Goal: Task Accomplishment & Management: Manage account settings

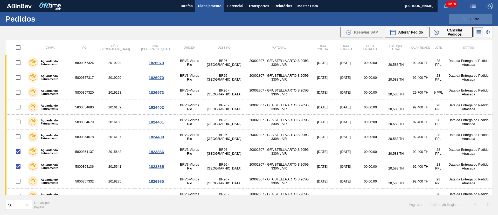
scroll to position [234, 0]
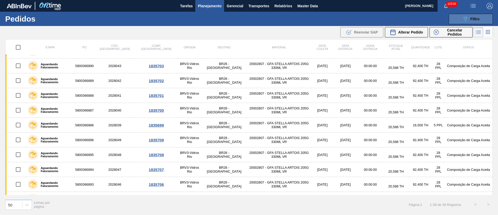
click at [477, 22] on button "089F7B8B-B2A5-4AFE-B5C0-19BA573D28AC Filtro" at bounding box center [471, 19] width 44 height 10
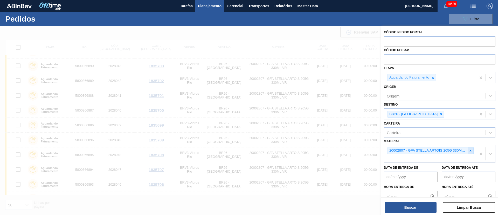
click at [470, 151] on icon at bounding box center [471, 151] width 2 height 2
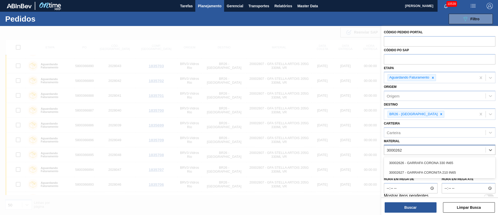
type input "30002626"
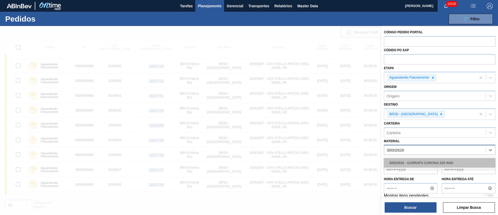
click at [442, 159] on div "30002626 - GARRAFA CORONA 330 IN65" at bounding box center [440, 163] width 112 height 10
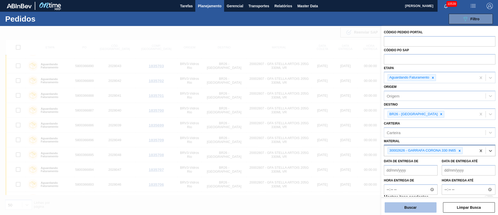
click at [399, 209] on button "Buscar" at bounding box center [411, 207] width 52 height 10
checkbox input "false"
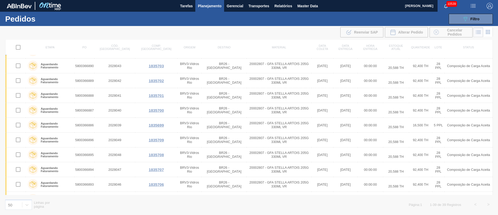
scroll to position [0, 0]
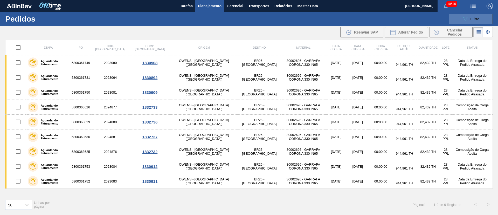
click at [473, 21] on div "089F7B8B-B2A5-4AFE-B5C0-19BA573D28AC Filtro" at bounding box center [471, 19] width 17 height 6
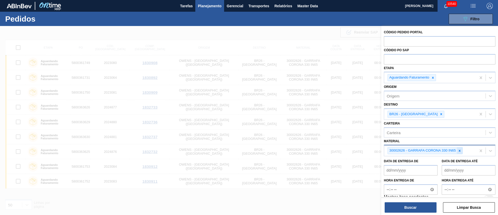
click at [460, 152] on div at bounding box center [460, 150] width 6 height 6
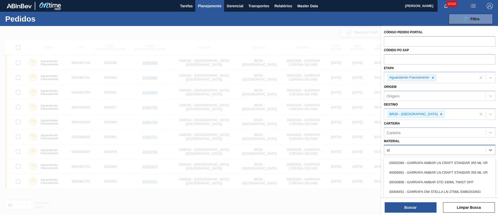
type input "std"
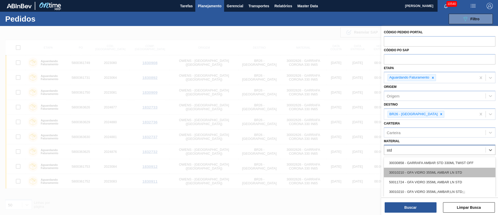
click at [404, 172] on div "30010210 - GFA VIDRO 355ML AMBAR LN STD" at bounding box center [440, 172] width 112 height 10
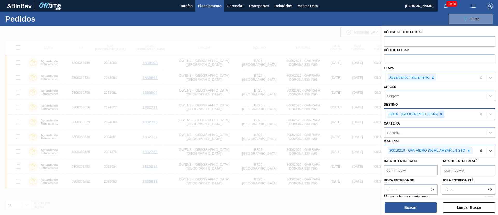
click at [441, 114] on icon at bounding box center [442, 114] width 2 height 2
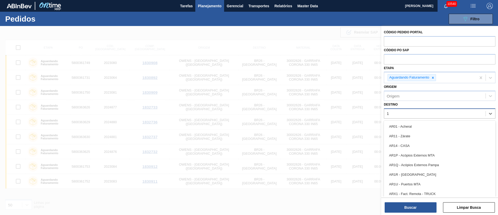
type input "16"
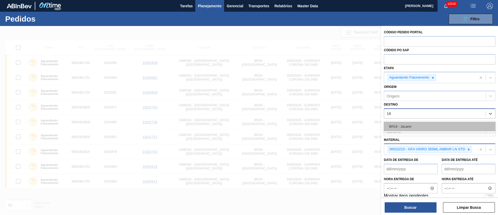
click at [401, 127] on div "BR16 - Jacareí" at bounding box center [440, 126] width 112 height 10
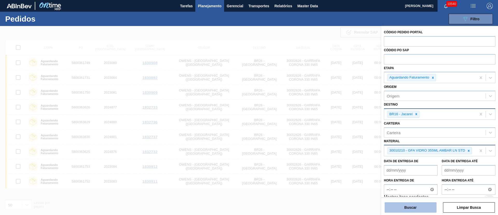
click at [413, 207] on button "Buscar" at bounding box center [411, 207] width 52 height 10
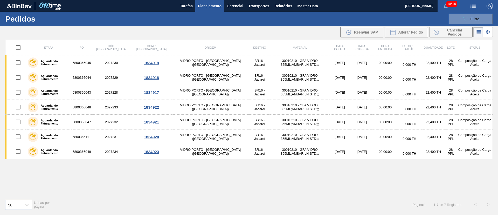
click at [17, 48] on input "checkbox" at bounding box center [18, 47] width 11 height 11
checkbox input "true"
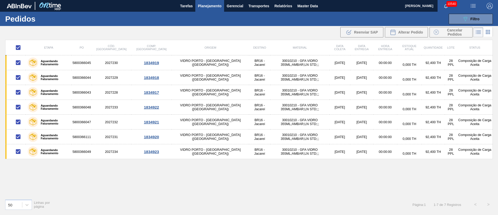
checkbox input "true"
click at [455, 32] on span "Cancelar Pedidos" at bounding box center [455, 32] width 28 height 8
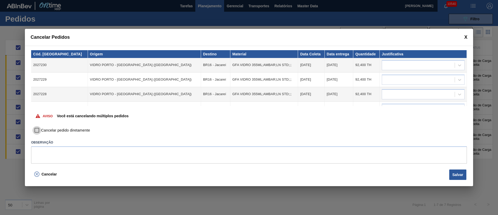
click at [37, 129] on input "Cancelar pedido diretamente" at bounding box center [36, 130] width 9 height 9
checkbox input "true"
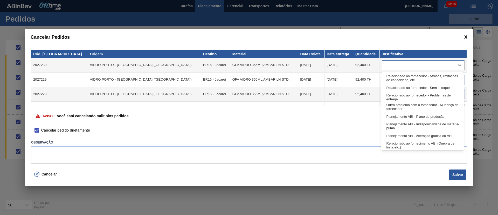
click at [402, 68] on div at bounding box center [418, 65] width 73 height 8
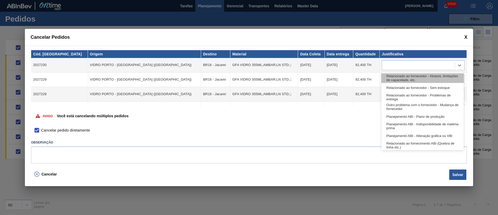
click at [395, 82] on div "Relacionado ao fornecedor - Atrasos, limitações de capacidade, etc." at bounding box center [423, 78] width 83 height 10
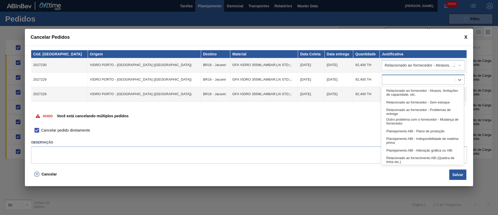
click at [394, 80] on div at bounding box center [418, 80] width 73 height 8
click at [391, 93] on div "Relacionado ao fornecedor - Atrasos, limitações de capacidade, etc." at bounding box center [423, 93] width 83 height 10
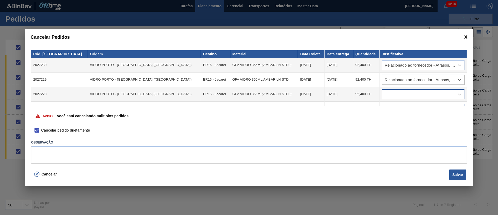
click at [391, 93] on div at bounding box center [418, 94] width 73 height 8
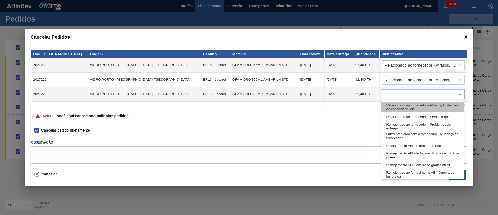
click at [392, 103] on div "Relacionado ao fornecedor - Atrasos, limitações de capacidade, etc." at bounding box center [423, 107] width 83 height 10
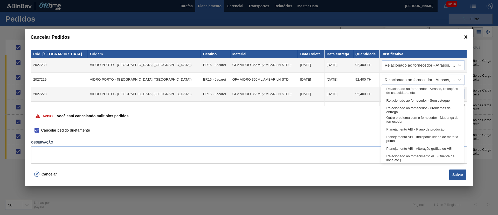
scroll to position [31, 0]
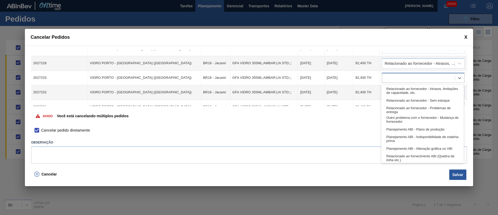
click at [392, 0] on body "Tarefas Planejamento Gerencial Transportes Relatórios Master Data [PERSON_NAME]…" at bounding box center [249, 0] width 498 height 0
click at [391, 103] on div "Relacionado ao fornecedor - Sem estoque" at bounding box center [423, 101] width 83 height 10
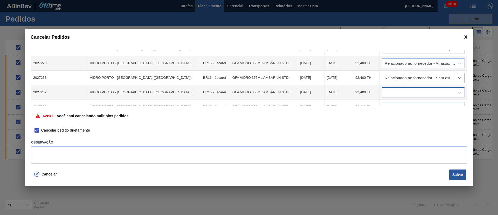
click at [391, 96] on div at bounding box center [418, 93] width 73 height 8
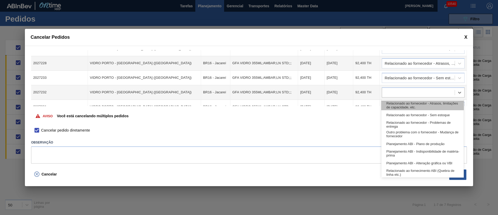
click at [392, 103] on div "Relacionado ao fornecedor - Atrasos, limitações de capacidade, etc." at bounding box center [423, 105] width 83 height 10
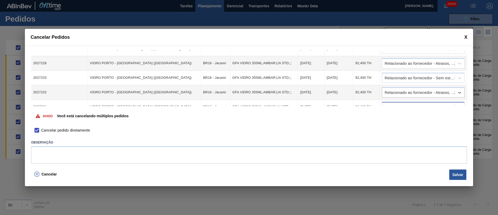
scroll to position [34, 0]
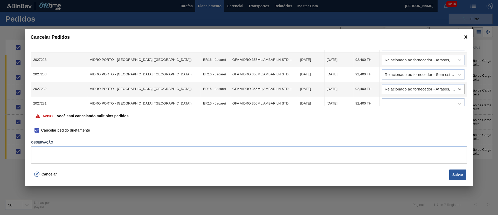
click at [391, 103] on div at bounding box center [423, 103] width 83 height 10
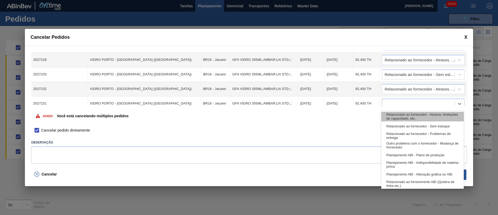
click at [394, 112] on div "Relacionado ao fornecedor - Atrasos, limitações de capacidade, etc." at bounding box center [423, 117] width 83 height 10
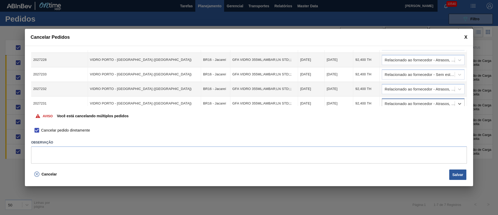
scroll to position [54, 0]
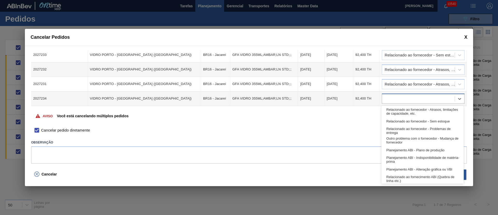
click at [397, 99] on div at bounding box center [418, 99] width 73 height 8
click at [395, 109] on div "Relacionado ao fornecedor - Atrasos, limitações de capacidade, etc." at bounding box center [423, 112] width 83 height 10
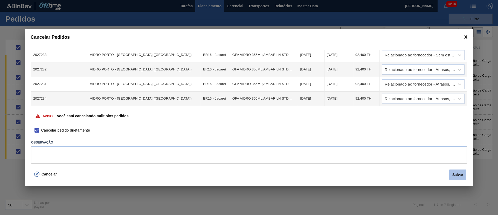
click at [457, 174] on button "Salvar" at bounding box center [458, 174] width 17 height 10
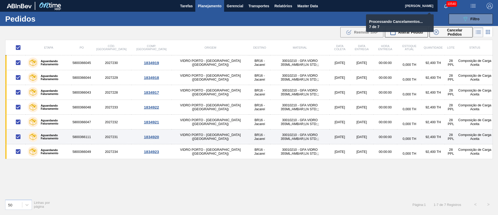
checkbox input "false"
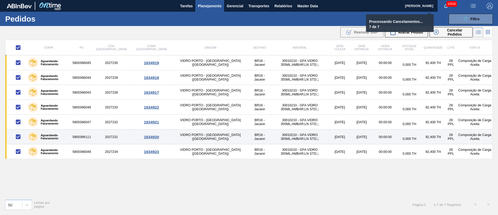
checkbox input "false"
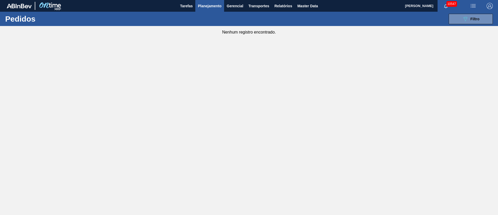
click at [215, 3] on span "Planejamento" at bounding box center [210, 6] width 24 height 6
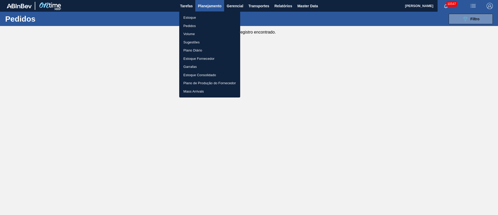
click at [193, 26] on li "Pedidos" at bounding box center [209, 26] width 61 height 8
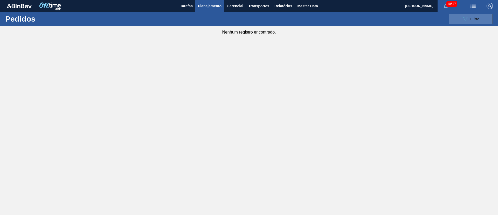
click at [479, 20] on span "Filtro" at bounding box center [475, 19] width 9 height 4
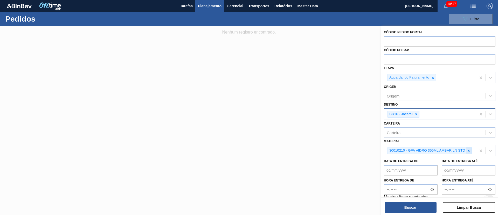
click at [469, 152] on icon at bounding box center [469, 151] width 4 height 4
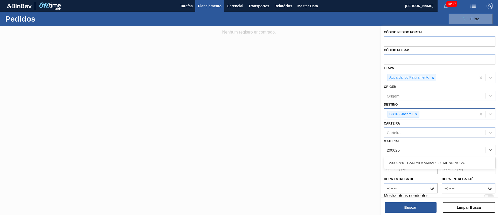
type input "20002580"
click at [441, 165] on div "20002580 - GARRAFA AMBAR 300 ML NNPB 12C" at bounding box center [440, 163] width 112 height 10
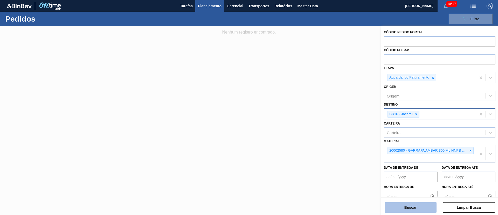
click at [409, 209] on button "Buscar" at bounding box center [411, 207] width 52 height 10
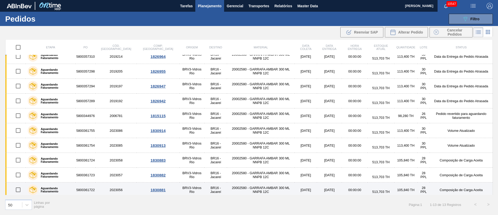
scroll to position [0, 0]
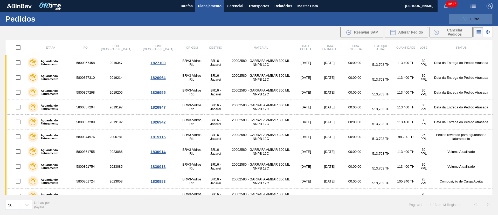
click at [478, 21] on div "089F7B8B-B2A5-4AFE-B5C0-19BA573D28AC Filtro" at bounding box center [471, 19] width 17 height 6
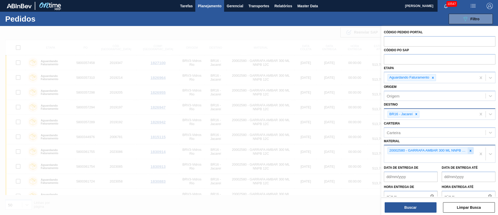
click at [469, 151] on icon at bounding box center [471, 151] width 4 height 4
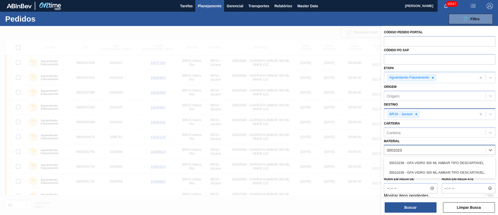
type input "30010239"
click at [412, 162] on div "30010239 - GFA VIDRO 300 ML AMBAR TIPO DESCARTAVEL" at bounding box center [440, 163] width 112 height 10
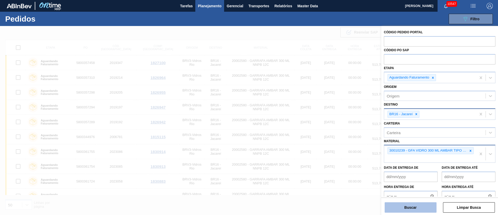
click at [406, 205] on button "Buscar" at bounding box center [411, 207] width 52 height 10
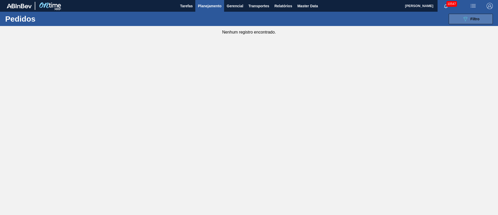
click at [475, 21] on div "089F7B8B-B2A5-4AFE-B5C0-19BA573D28AC Filtro" at bounding box center [471, 19] width 17 height 6
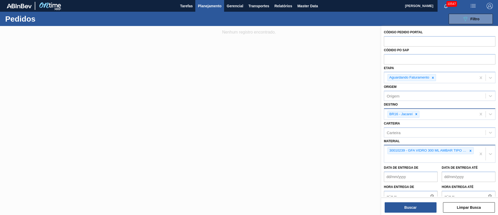
click at [204, 5] on span "Planejamento" at bounding box center [210, 6] width 24 height 6
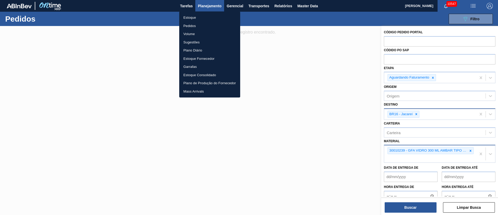
click at [193, 17] on li "Estoque" at bounding box center [209, 17] width 61 height 8
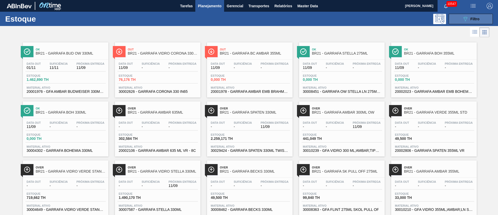
click at [477, 17] on span "Filtro" at bounding box center [475, 19] width 9 height 4
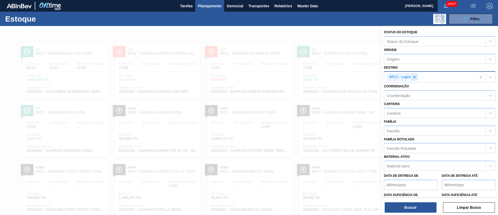
click at [414, 78] on icon at bounding box center [415, 77] width 4 height 4
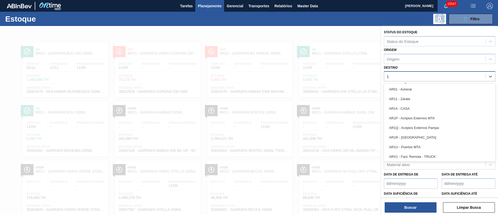
type input "16"
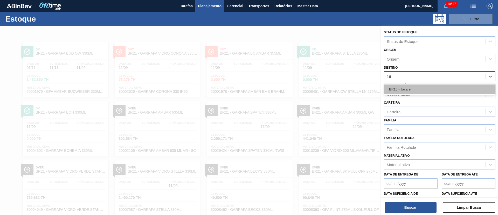
click at [405, 91] on div "BR16 - Jacareí" at bounding box center [440, 89] width 112 height 10
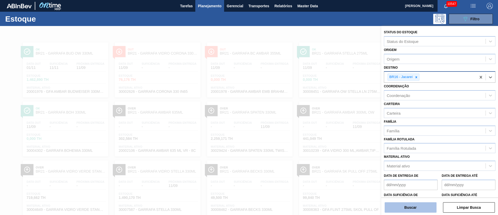
click at [414, 205] on button "Buscar" at bounding box center [411, 207] width 52 height 10
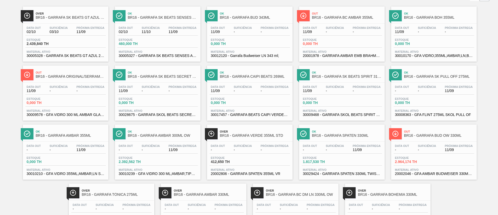
scroll to position [72, 0]
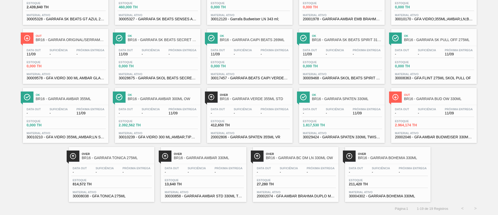
click at [441, 107] on div "Data out - Suficiência - Próxima Entrega 11/09 Estoque 2.964,174 TH Material at…" at bounding box center [434, 122] width 86 height 35
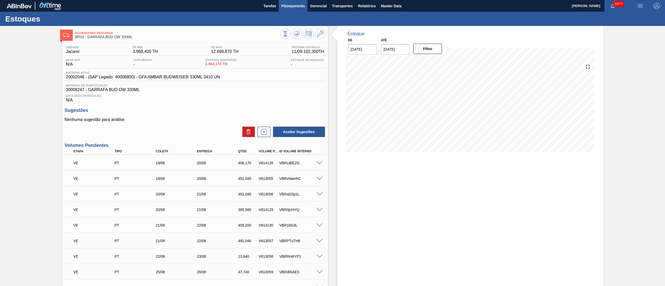
click at [299, 8] on span "Planejamento" at bounding box center [293, 6] width 24 height 6
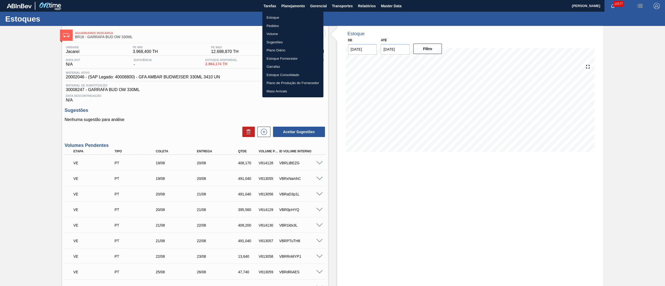
click at [275, 16] on li "Estoque" at bounding box center [292, 17] width 61 height 8
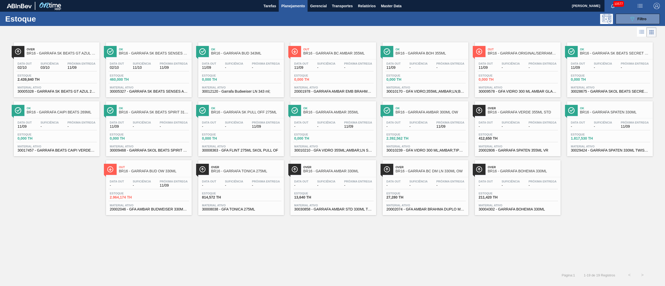
click at [425, 129] on div "Data out - Suficiência - Próxima Entrega 11/09" at bounding box center [425, 125] width 80 height 9
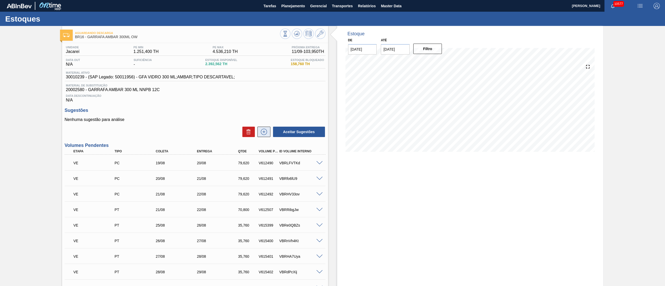
click at [267, 132] on icon at bounding box center [264, 132] width 8 height 6
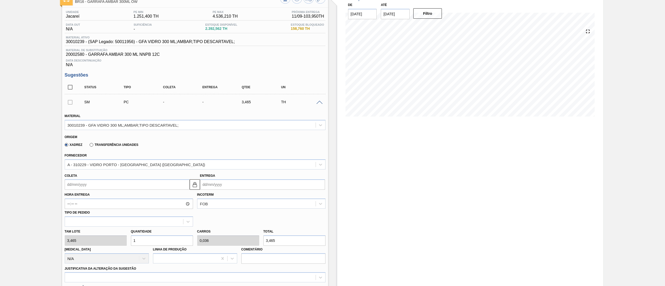
scroll to position [52, 0]
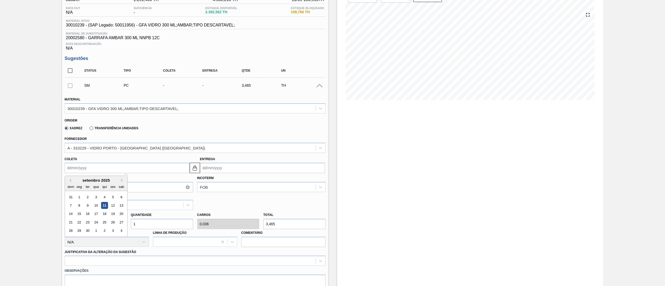
click at [101, 167] on input "Coleta" at bounding box center [127, 168] width 125 height 10
click at [78, 214] on div "15" at bounding box center [79, 214] width 7 height 7
type input "[DATE]"
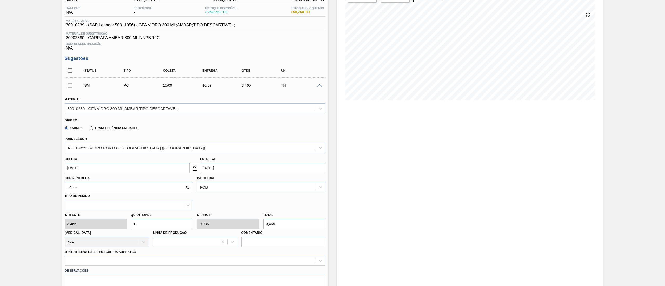
click at [99, 214] on div "Tam lote 3,465 Quantidade 1 Carros 0,036 Total 3,465 [MEDICAL_DATA] N/A Linha d…" at bounding box center [195, 228] width 265 height 37
type input "14"
type input "0,5"
type input "48,51"
type input "144"
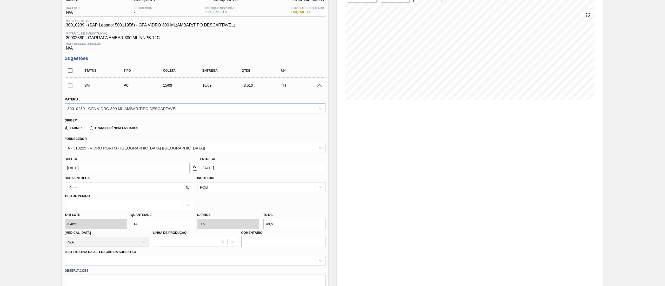
type input "5,143"
type input "498,96"
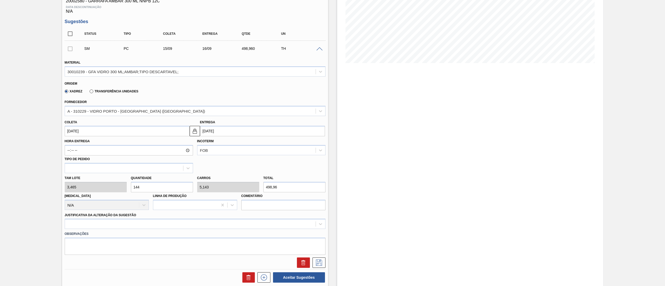
scroll to position [104, 0]
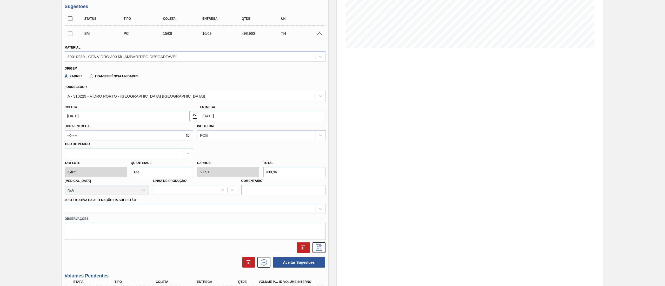
click at [67, 173] on div "Tam lote 3,465 Quantidade 144 Carros 5,143 Total 498,96 [MEDICAL_DATA] N/A Linh…" at bounding box center [195, 176] width 265 height 37
type input "0"
type input "1"
type input "0,036"
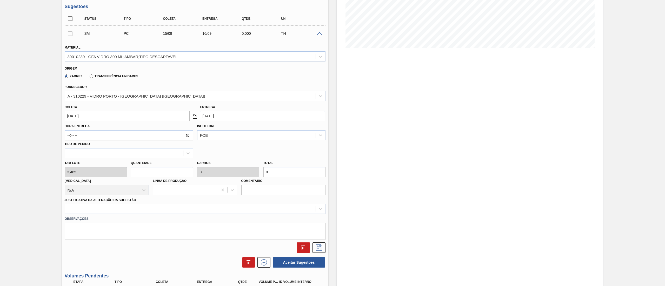
type input "3,465"
type input "16"
type input "0,571"
type input "55,44"
type input "168"
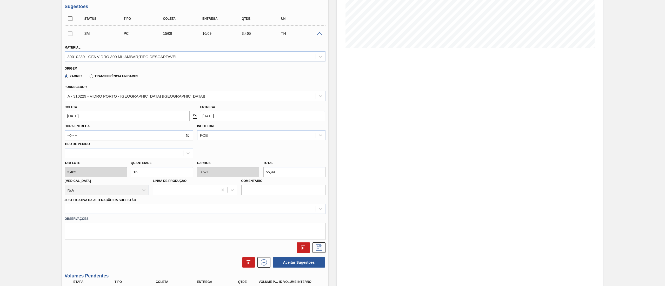
type input "6"
type input "582,12"
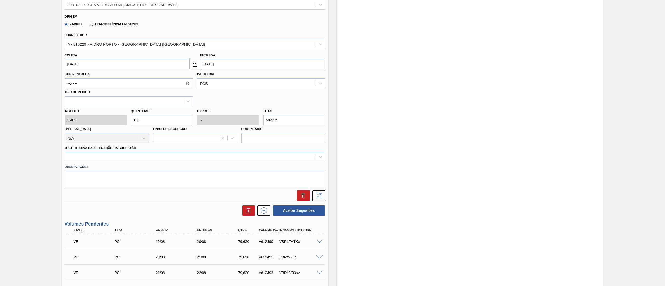
type input "168"
click at [135, 160] on div at bounding box center [190, 157] width 250 height 8
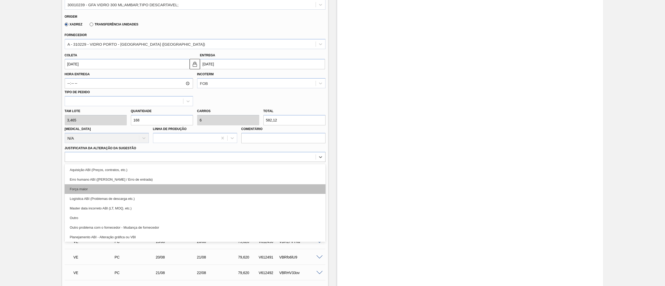
click at [117, 188] on div "Força maior" at bounding box center [195, 189] width 261 height 10
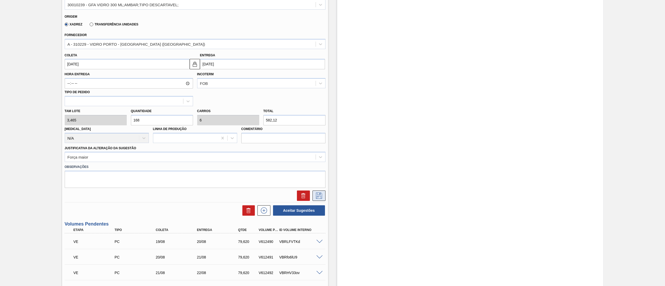
click at [322, 198] on icon at bounding box center [319, 196] width 8 height 6
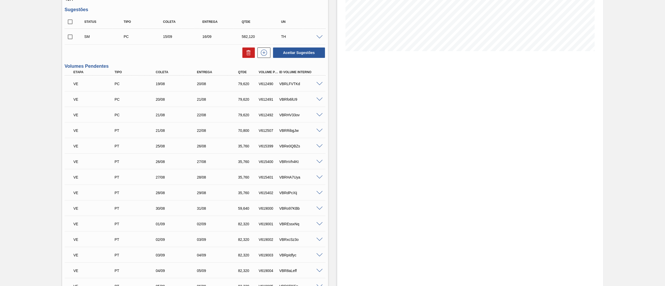
scroll to position [0, 0]
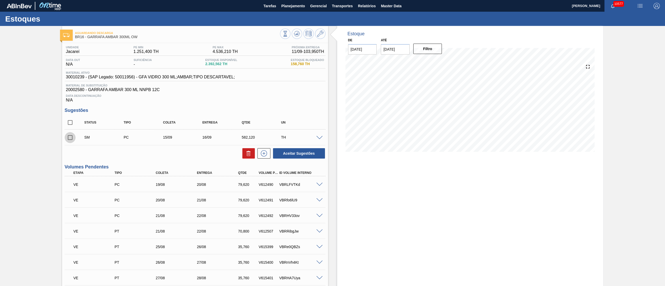
click at [68, 137] on input "checkbox" at bounding box center [70, 137] width 11 height 11
checkbox input "true"
click at [263, 157] on icon at bounding box center [264, 153] width 6 height 6
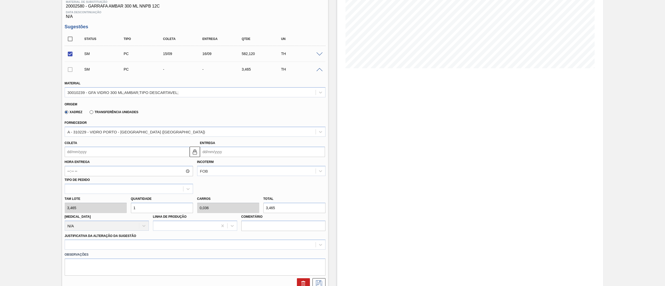
scroll to position [104, 0]
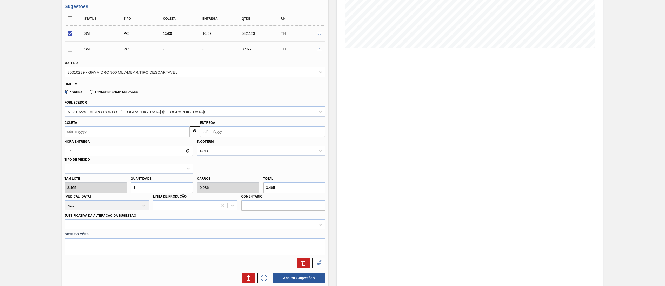
click at [97, 186] on div "Tam lote 3,465 Quantidade 1 Carros 0,036 Total 3,465 [MEDICAL_DATA] N/A Linha d…" at bounding box center [195, 192] width 265 height 37
type input "16"
type input "0,571"
type input "55,44"
type input "168"
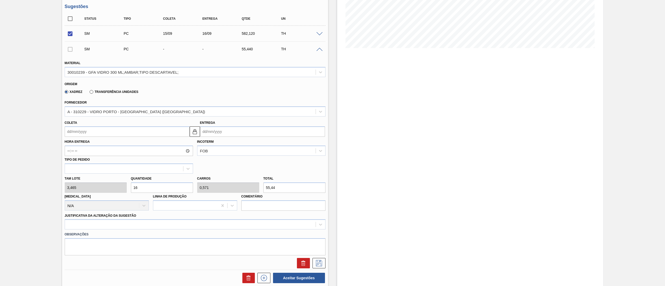
type input "6"
type input "582,12"
type input "168"
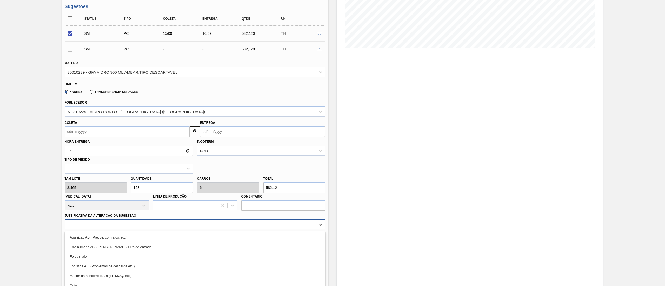
click at [115, 214] on div "option Força maior focused, 3 of 18. 18 results available. Use Up and Down to c…" at bounding box center [195, 224] width 261 height 10
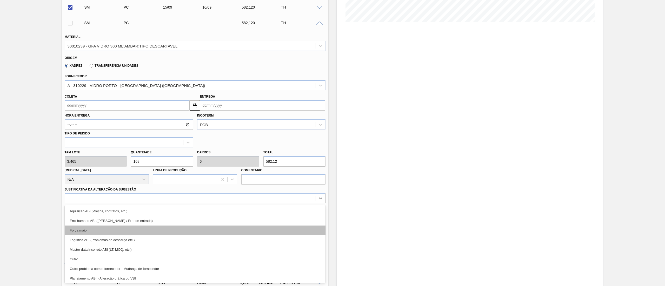
click at [101, 214] on div "Força maior" at bounding box center [195, 231] width 261 height 10
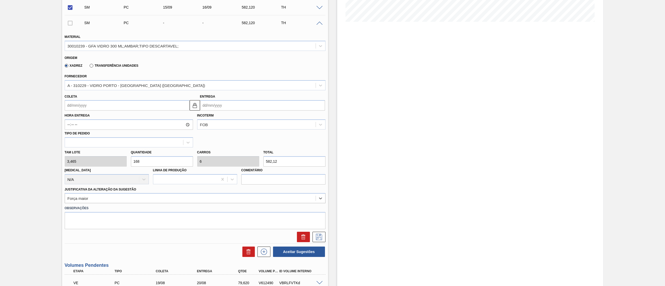
click at [102, 105] on input "Coleta" at bounding box center [127, 105] width 125 height 10
click at [89, 152] on div "16" at bounding box center [87, 151] width 7 height 7
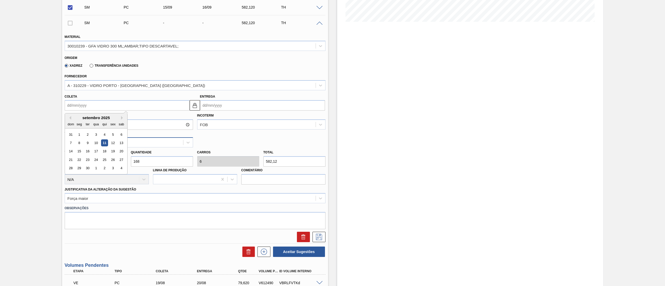
type input "[DATE]"
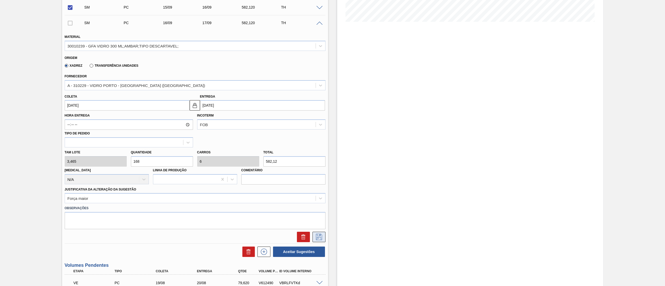
click at [320, 214] on icon at bounding box center [319, 237] width 8 height 6
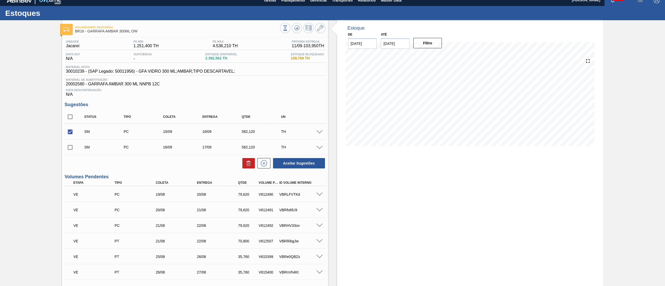
scroll to position [0, 0]
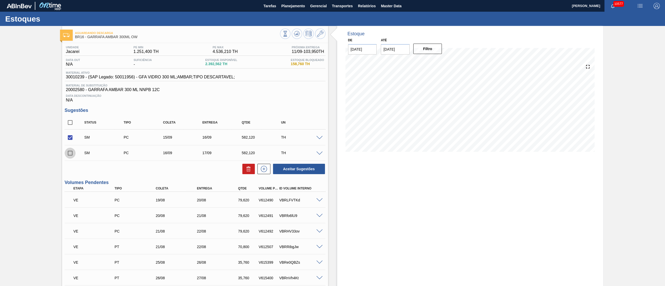
click at [71, 155] on input "checkbox" at bounding box center [70, 153] width 11 height 11
checkbox input "true"
click at [304, 171] on button "Aceitar Sugestões" at bounding box center [299, 169] width 52 height 10
checkbox input "false"
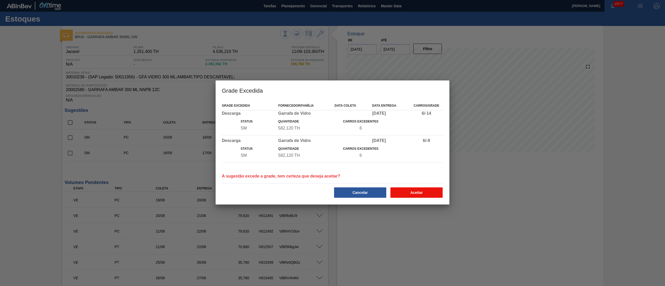
click at [415, 193] on button "Aceitar" at bounding box center [416, 192] width 52 height 10
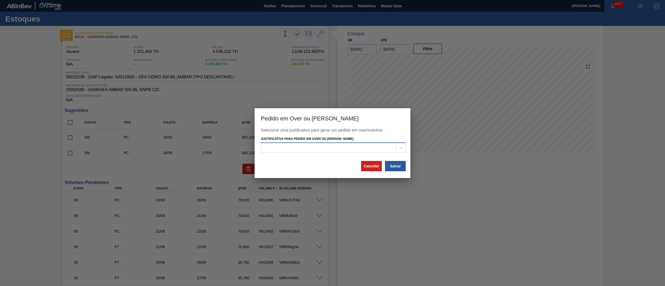
click at [325, 146] on div at bounding box center [328, 148] width 135 height 8
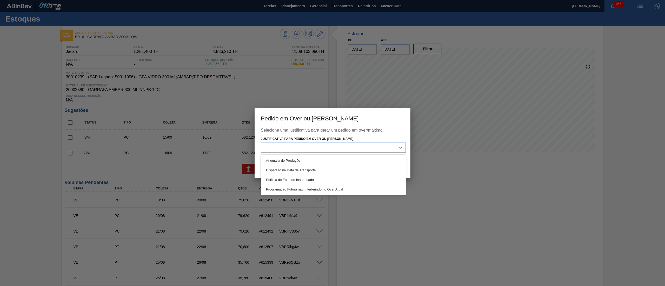
drag, startPoint x: 297, startPoint y: 158, endPoint x: 334, endPoint y: 164, distance: 37.8
click at [297, 159] on div "Anomalia de Produção" at bounding box center [333, 161] width 145 height 10
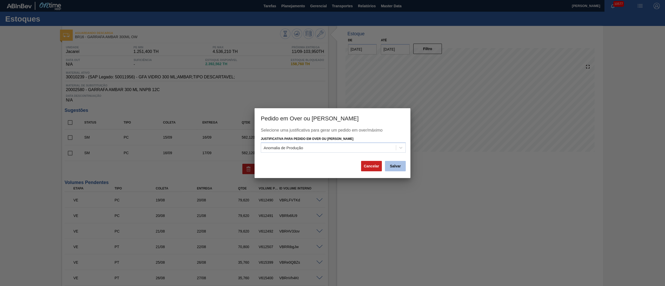
click at [400, 166] on button "Salvar" at bounding box center [395, 166] width 21 height 10
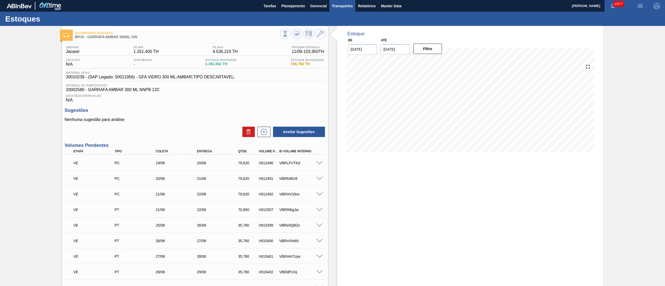
click at [342, 5] on span "Transportes" at bounding box center [342, 6] width 21 height 6
click at [329, 26] on li "Otimização de Carga" at bounding box center [342, 26] width 43 height 8
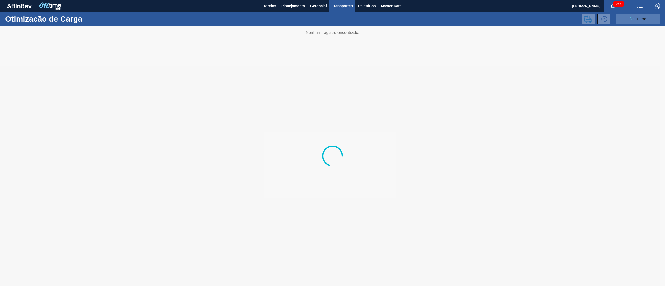
click at [498, 15] on button "089F7B8B-B2A5-4AFE-B5C0-19BA573D28AC Filtro" at bounding box center [637, 19] width 44 height 10
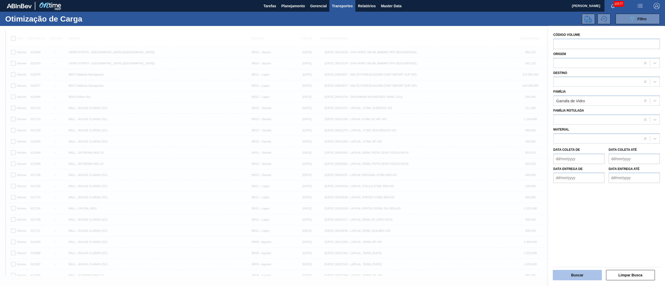
click at [498, 214] on button "Buscar" at bounding box center [576, 275] width 49 height 10
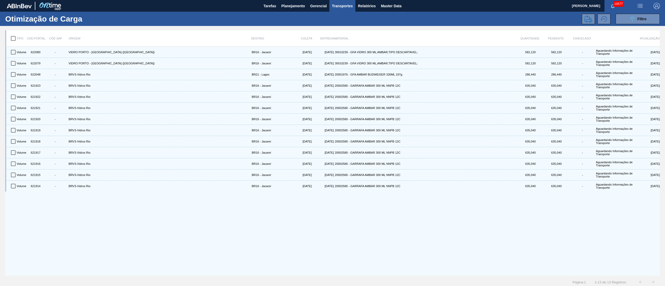
click at [13, 40] on input "checkbox" at bounding box center [13, 38] width 11 height 11
checkbox input "true"
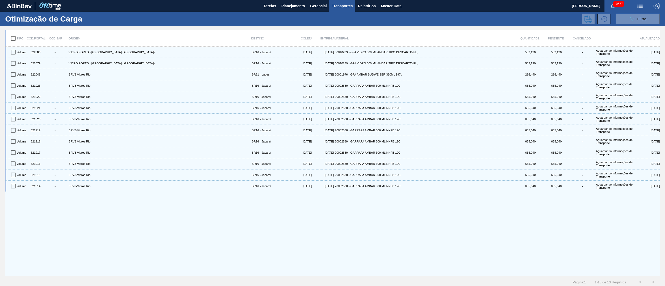
checkbox input "true"
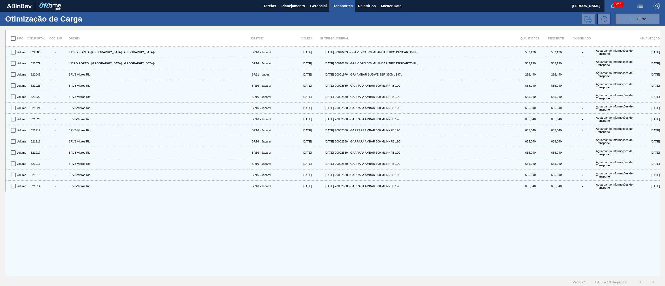
checkbox input "true"
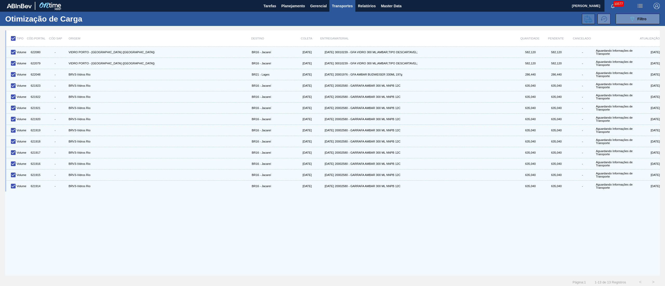
click at [498, 18] on icon at bounding box center [588, 19] width 8 height 8
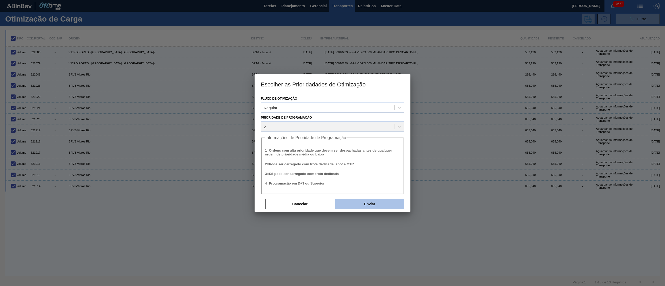
click at [394, 200] on button "Enviar" at bounding box center [369, 204] width 69 height 10
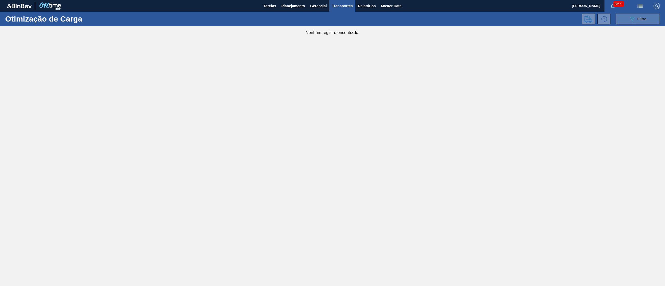
click at [498, 17] on span "Filtro" at bounding box center [641, 19] width 9 height 4
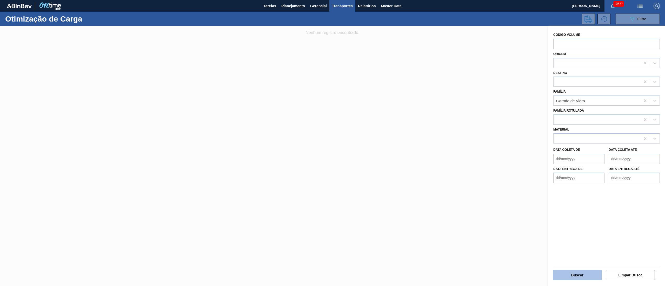
click at [498, 214] on button "Buscar" at bounding box center [576, 275] width 49 height 10
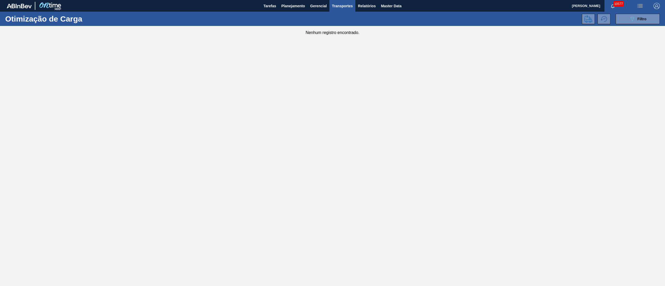
click at [336, 5] on span "Transportes" at bounding box center [342, 6] width 21 height 6
click at [346, 25] on li "Otimização de Carga" at bounding box center [342, 26] width 43 height 8
click at [283, 4] on span "Planejamento" at bounding box center [293, 6] width 24 height 6
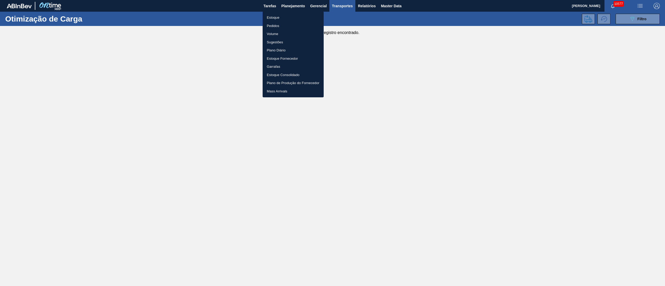
drag, startPoint x: 271, startPoint y: 16, endPoint x: 358, endPoint y: 21, distance: 87.3
click at [271, 16] on li "Estoque" at bounding box center [292, 17] width 61 height 8
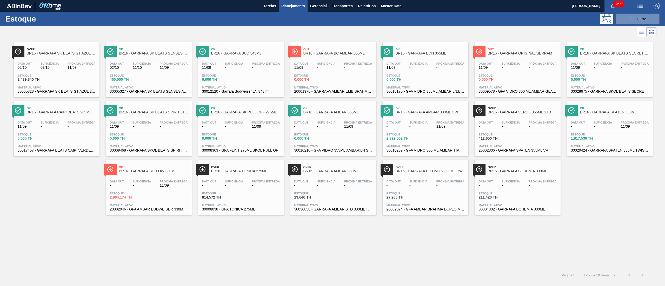
click at [429, 128] on div "Data out - Suficiência - Próxima Entrega 11/09" at bounding box center [425, 125] width 80 height 9
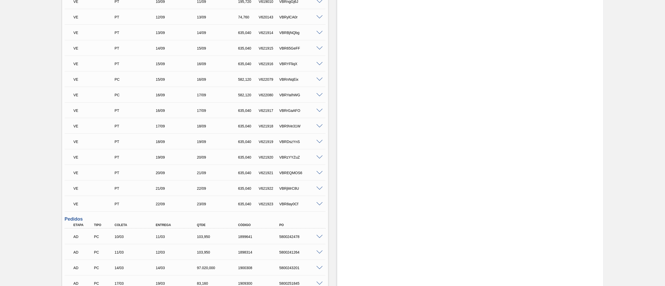
scroll to position [375, 0]
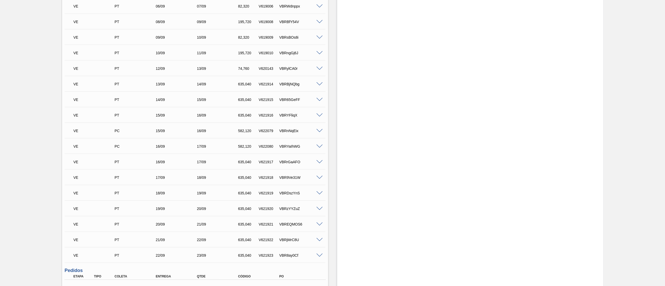
click at [318, 84] on span at bounding box center [319, 84] width 6 height 4
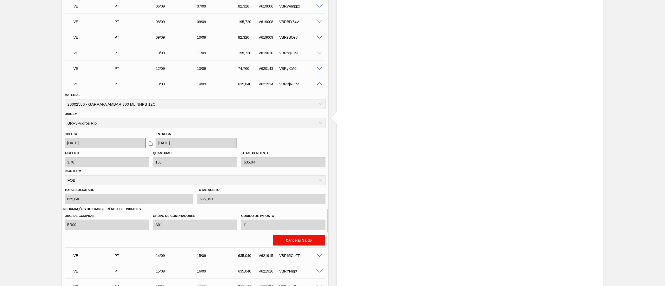
click at [292, 214] on button "Cancelar Saldo" at bounding box center [299, 240] width 52 height 10
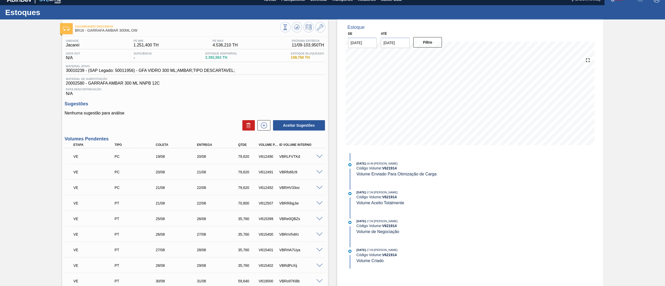
scroll to position [0, 0]
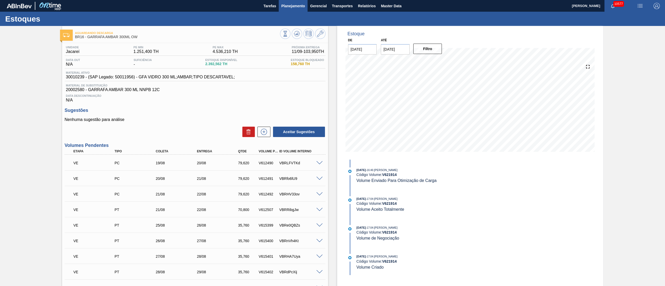
click at [282, 5] on span "Planejamento" at bounding box center [293, 6] width 24 height 6
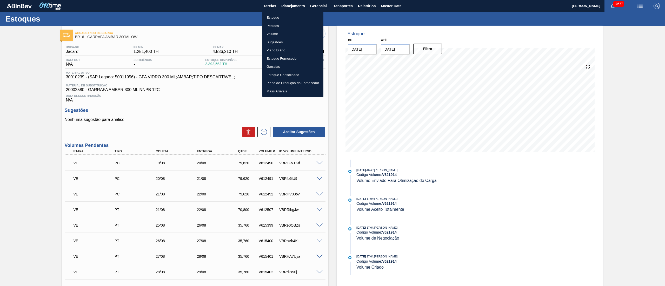
click at [296, 5] on div at bounding box center [332, 143] width 665 height 286
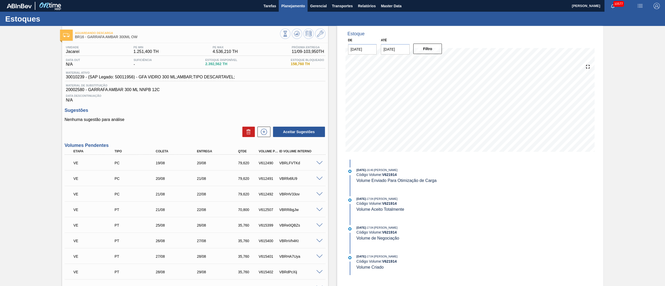
click at [294, 5] on span "Planejamento" at bounding box center [293, 6] width 24 height 6
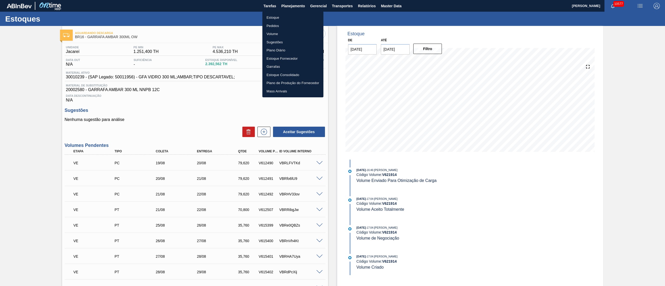
click at [273, 35] on li "Volume" at bounding box center [292, 34] width 61 height 8
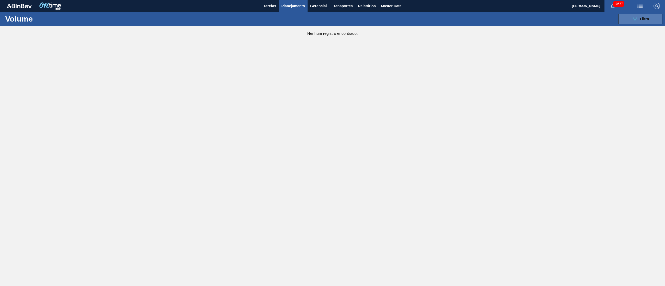
click at [498, 23] on button "089F7B8B-B2A5-4AFE-B5C0-19BA573D28AC Filtro" at bounding box center [640, 19] width 44 height 10
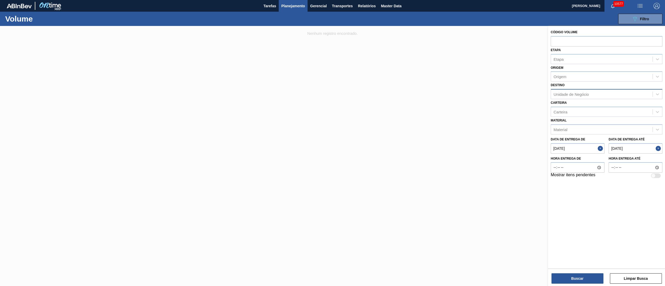
click at [498, 95] on div "Unidade de Negócio" at bounding box center [570, 94] width 35 height 4
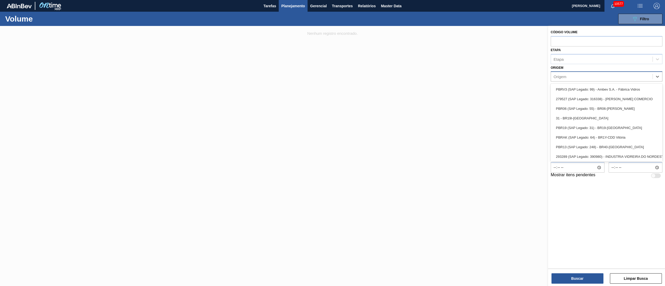
click at [498, 76] on div "Origem" at bounding box center [601, 77] width 101 height 8
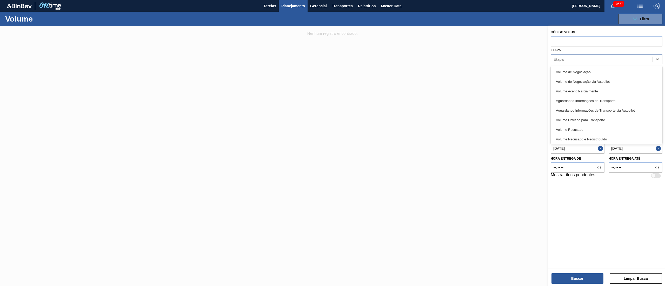
click at [498, 56] on div "Etapa" at bounding box center [601, 59] width 101 height 8
click at [498, 68] on div "Volume de Negociação" at bounding box center [606, 72] width 112 height 10
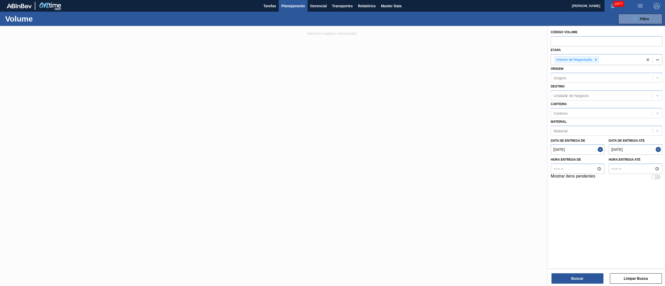
click at [498, 148] on button "Close" at bounding box center [658, 149] width 7 height 10
click at [498, 147] on button "Close" at bounding box center [600, 149] width 7 height 10
click at [498, 152] on de "Data de Entrega de" at bounding box center [577, 149] width 54 height 10
click at [498, 148] on de "Data de Entrega de" at bounding box center [577, 149] width 54 height 10
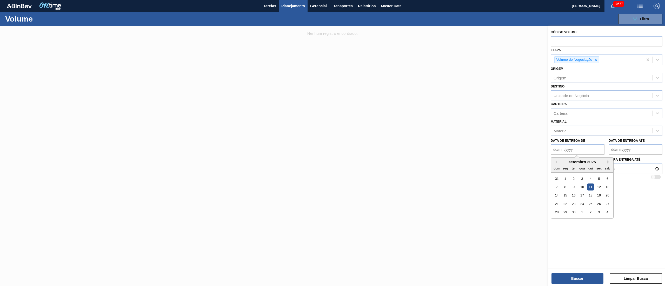
click at [498, 150] on de "Data de Entrega de" at bounding box center [577, 149] width 54 height 10
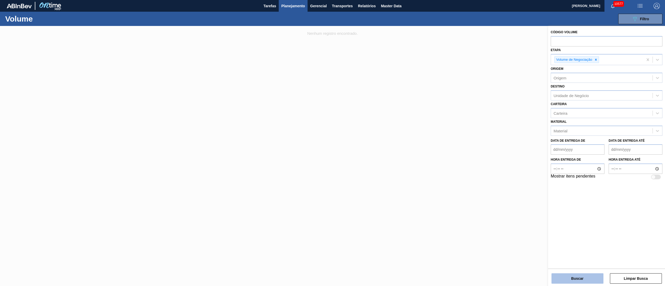
click at [498, 214] on button "Buscar" at bounding box center [577, 278] width 52 height 10
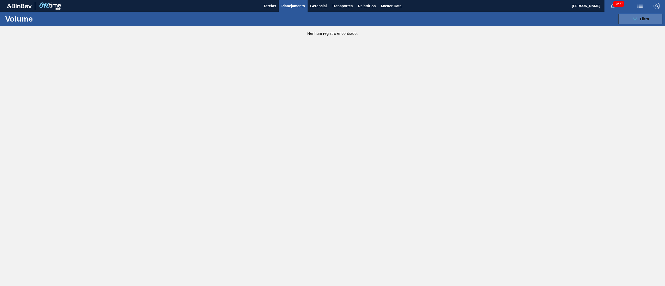
click at [498, 20] on icon "089F7B8B-B2A5-4AFE-B5C0-19BA573D28AC" at bounding box center [634, 19] width 6 height 6
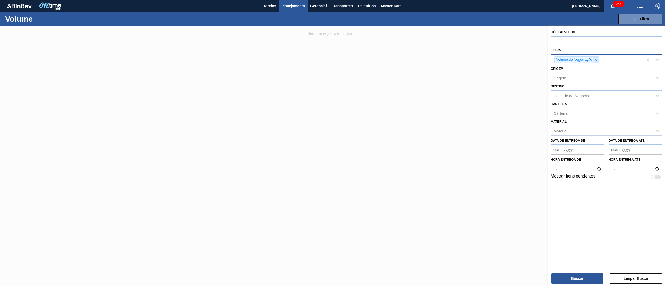
click at [498, 60] on icon at bounding box center [596, 60] width 2 height 2
type input "volume"
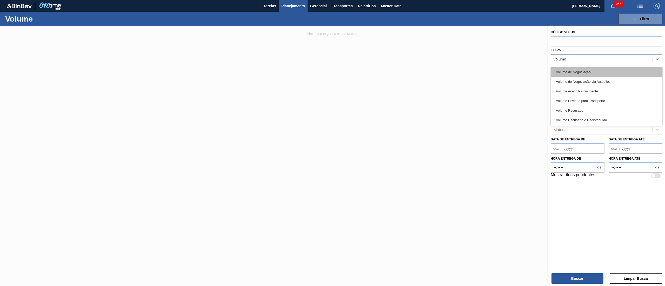
click at [498, 71] on div "Volume de Negociação" at bounding box center [606, 72] width 112 height 10
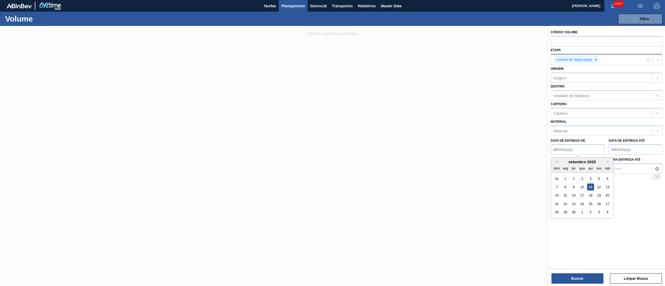
click at [498, 146] on de "Data de Entrega de" at bounding box center [577, 149] width 54 height 10
type de "[DATE]"
click at [498, 151] on até "Data de Entrega até" at bounding box center [635, 149] width 54 height 10
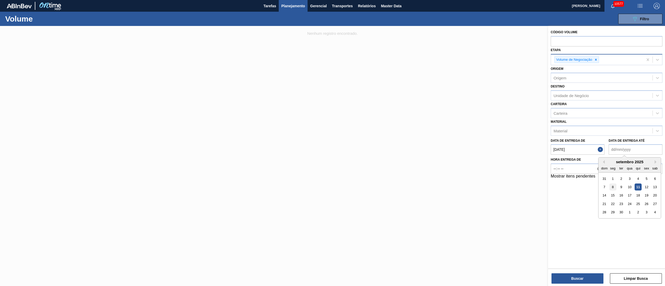
click at [498, 187] on div "8" at bounding box center [612, 187] width 7 height 7
type até "[DATE]"
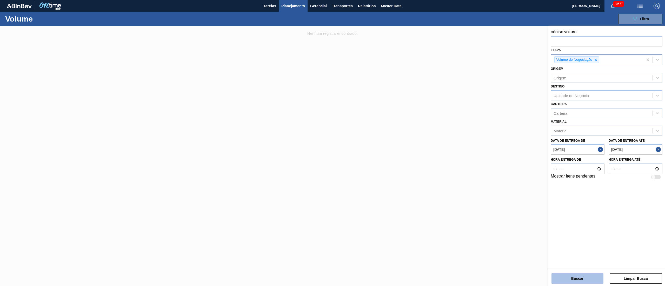
click at [498, 214] on button "Buscar" at bounding box center [577, 278] width 52 height 10
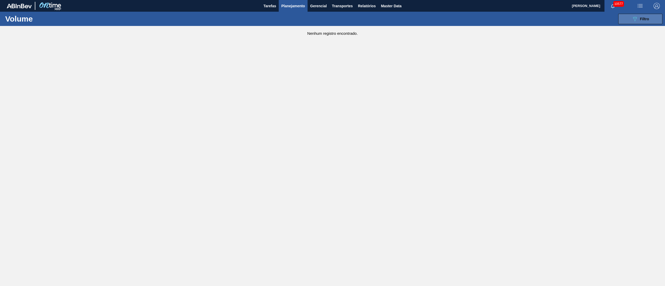
click at [498, 20] on icon "089F7B8B-B2A5-4AFE-B5C0-19BA573D28AC" at bounding box center [634, 19] width 6 height 6
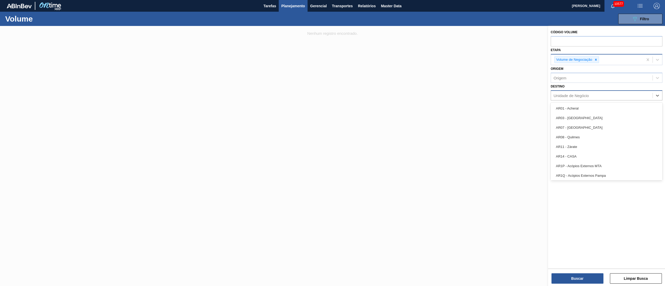
click at [498, 97] on div "Unidade de Negócio" at bounding box center [570, 95] width 35 height 4
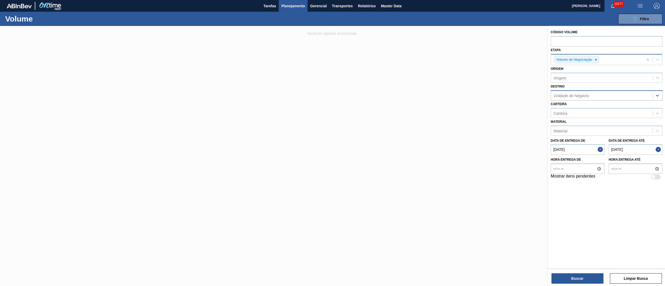
click at [498, 93] on div "Unidade de Negócio" at bounding box center [570, 95] width 35 height 4
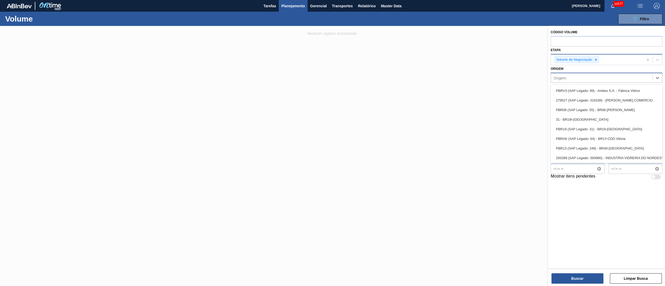
click at [498, 74] on div "Origem" at bounding box center [601, 78] width 101 height 8
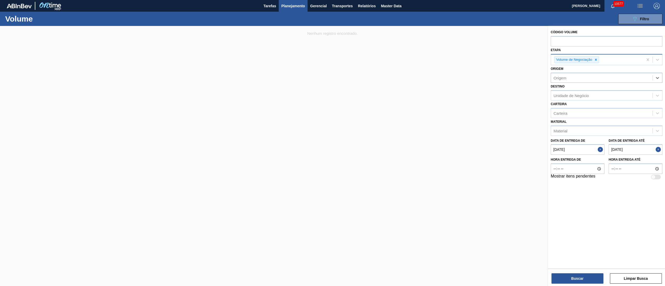
click at [498, 147] on button "Close" at bounding box center [600, 149] width 7 height 10
click at [498, 150] on button "Close" at bounding box center [658, 149] width 7 height 10
click at [498, 58] on icon at bounding box center [596, 60] width 4 height 4
click at [498, 38] on input "text" at bounding box center [606, 41] width 112 height 10
click at [498, 58] on div "Etapa" at bounding box center [601, 59] width 101 height 8
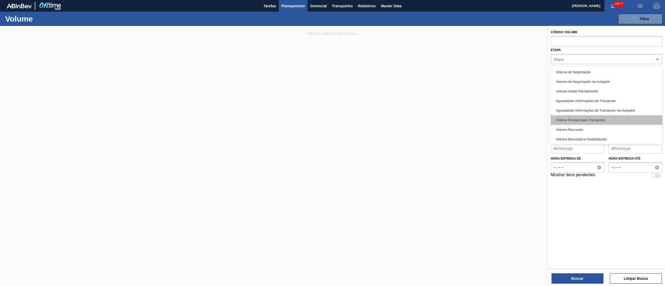
click at [498, 125] on div "Volume Recusado" at bounding box center [606, 130] width 112 height 10
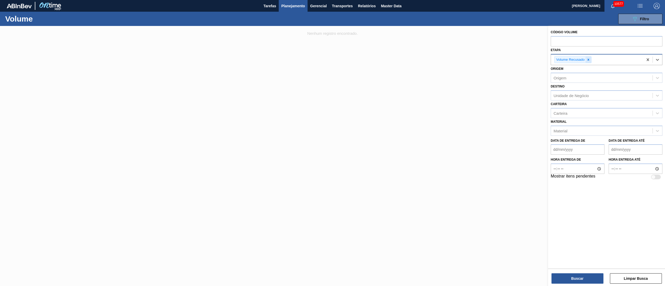
click at [498, 60] on icon at bounding box center [588, 60] width 4 height 4
type input "volu"
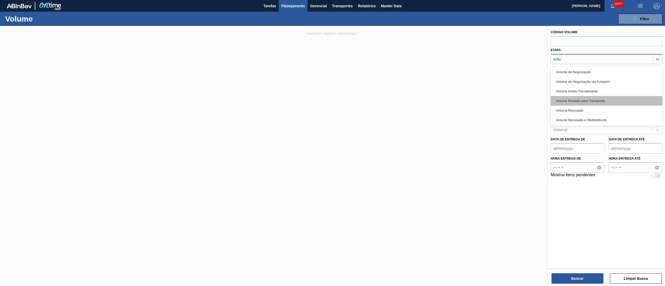
click at [498, 101] on div "Volume Enviado para Transporte" at bounding box center [606, 101] width 112 height 10
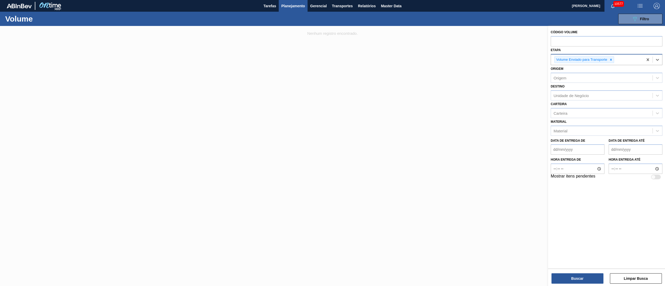
click at [498, 150] on de "Data de Entrega de" at bounding box center [577, 149] width 54 height 10
click at [498, 179] on div "31" at bounding box center [556, 178] width 7 height 7
click at [498, 150] on de "[DATE]" at bounding box center [577, 149] width 54 height 10
click at [498, 163] on button "Previous Month" at bounding box center [555, 162] width 4 height 4
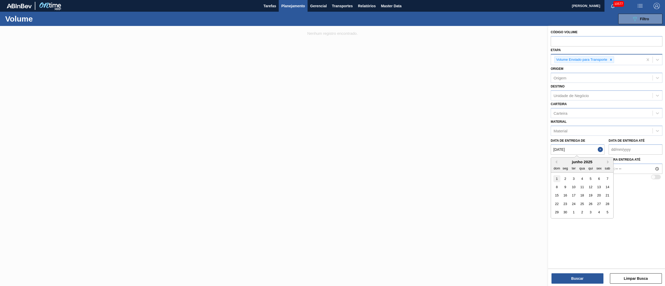
click at [498, 176] on div "1" at bounding box center [556, 178] width 7 height 7
type de "[DATE]"
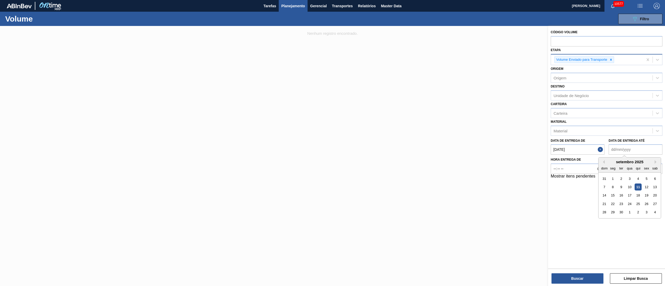
click at [498, 151] on até "Data de Entrega até" at bounding box center [635, 149] width 54 height 10
click at [498, 188] on div "8" at bounding box center [612, 187] width 7 height 7
type até "[DATE]"
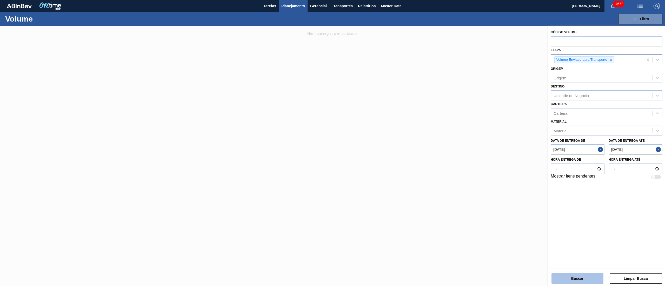
click at [498, 214] on button "Buscar" at bounding box center [577, 278] width 52 height 10
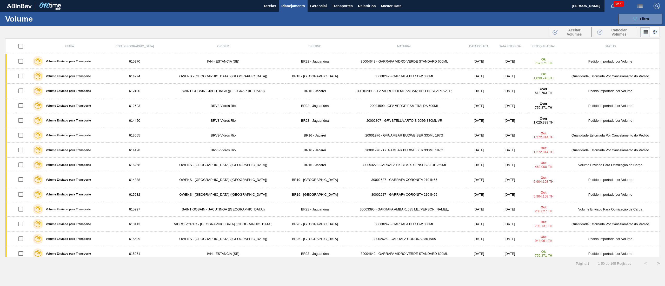
click at [22, 44] on input "checkbox" at bounding box center [20, 46] width 11 height 11
checkbox input "true"
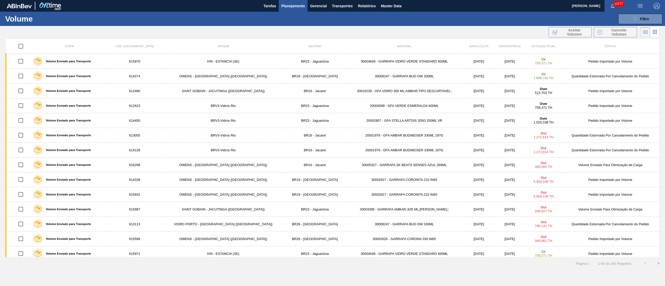
checkbox input "true"
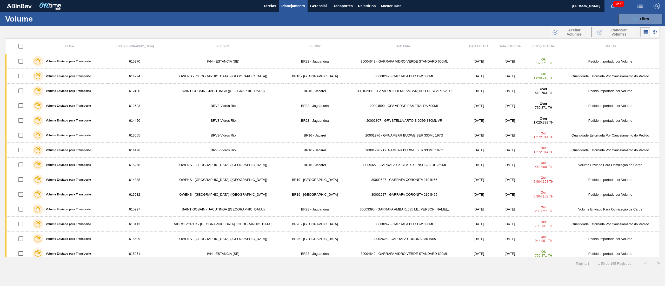
checkbox input "true"
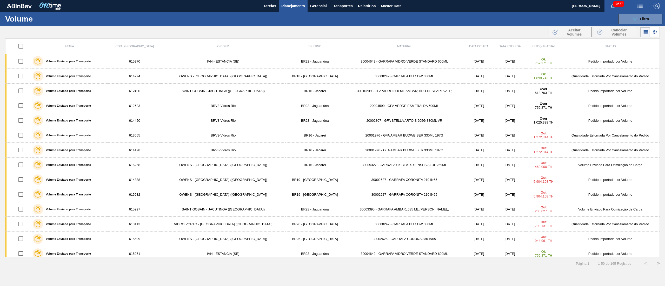
checkbox input "true"
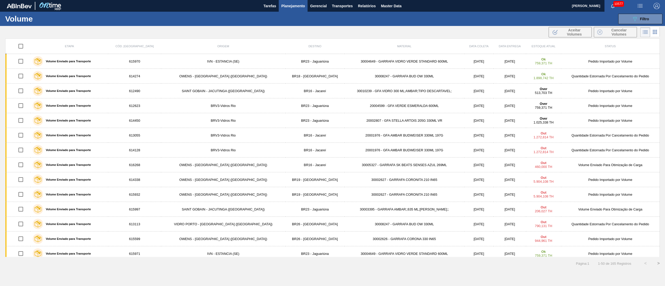
checkbox input "true"
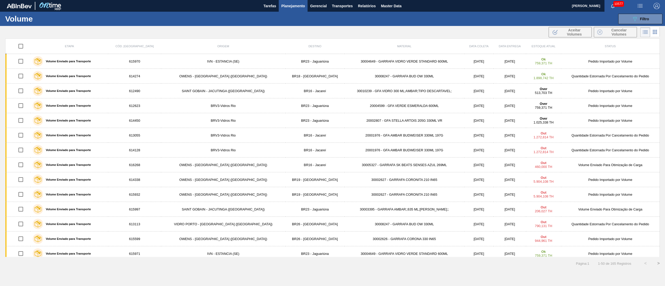
checkbox input "true"
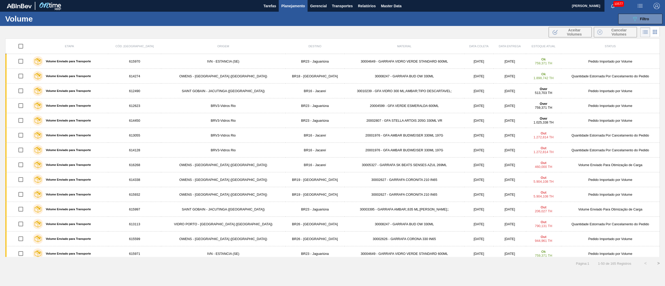
checkbox input "true"
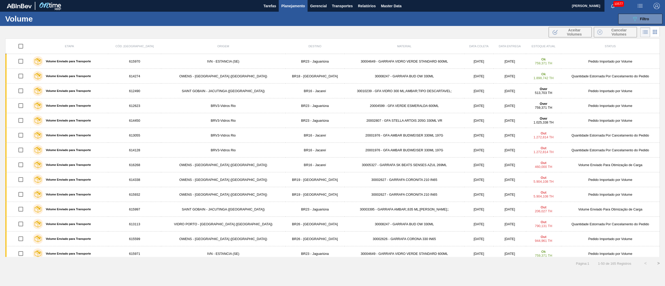
checkbox input "true"
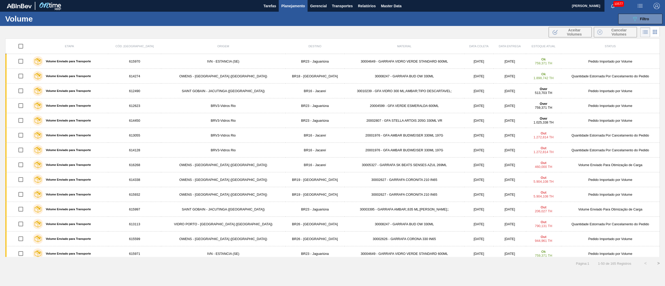
checkbox input "true"
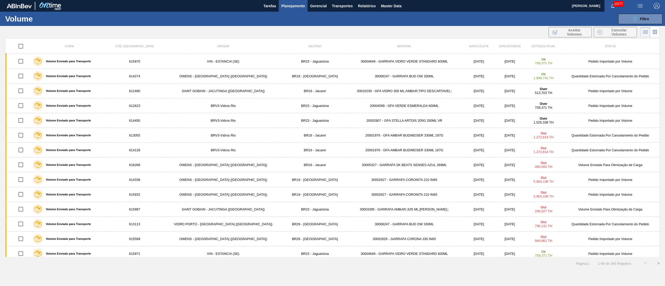
checkbox input "true"
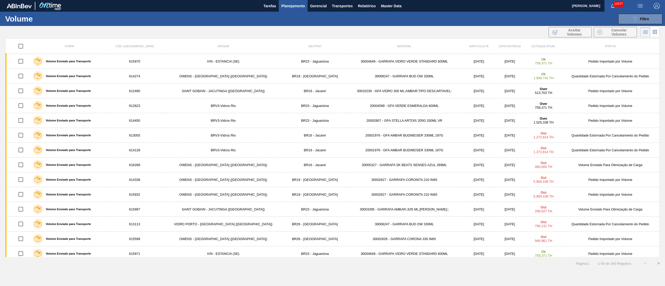
checkbox input "true"
click at [498, 31] on span "Cancelar Volumes" at bounding box center [618, 32] width 29 height 8
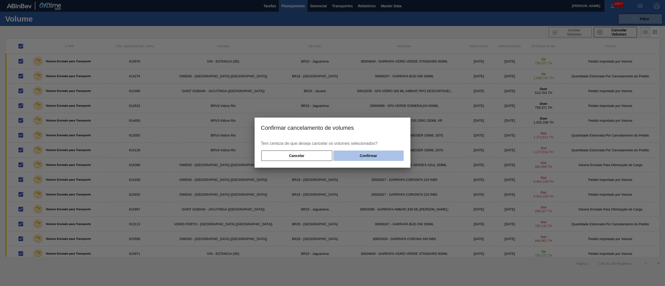
click at [368, 157] on button "Confirmar" at bounding box center [368, 156] width 70 height 10
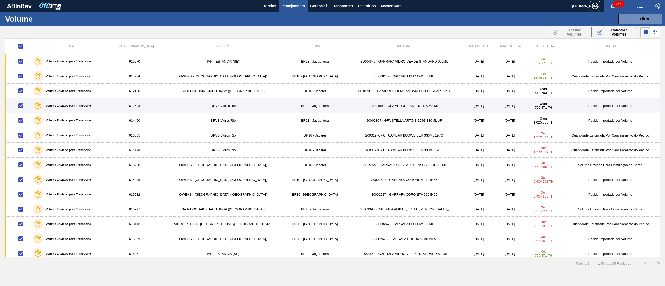
checkbox input "false"
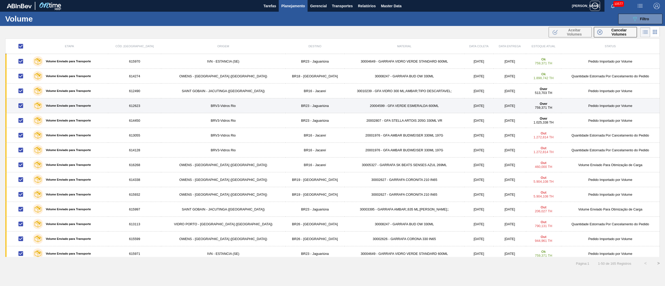
checkbox input "false"
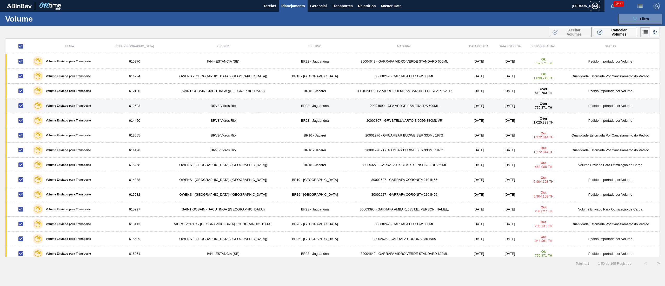
checkbox input "false"
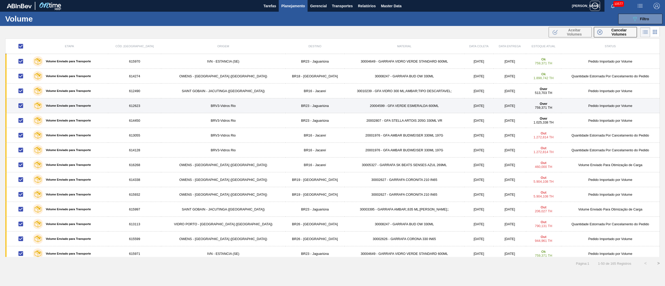
checkbox input "false"
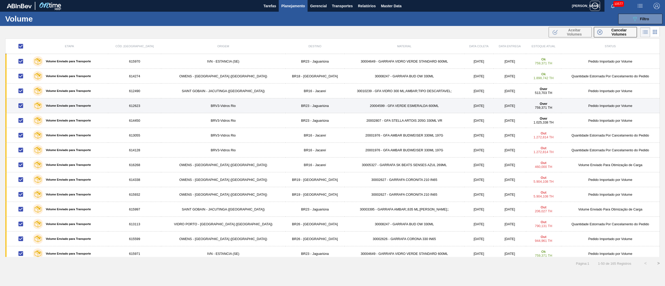
checkbox input "false"
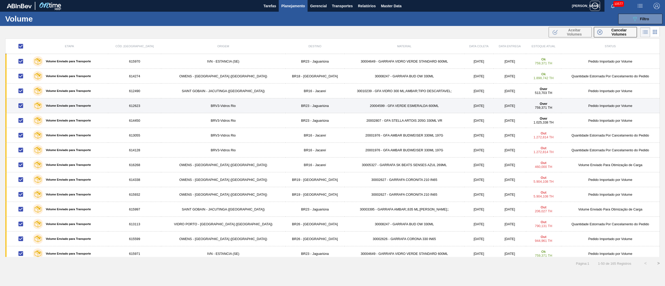
checkbox input "false"
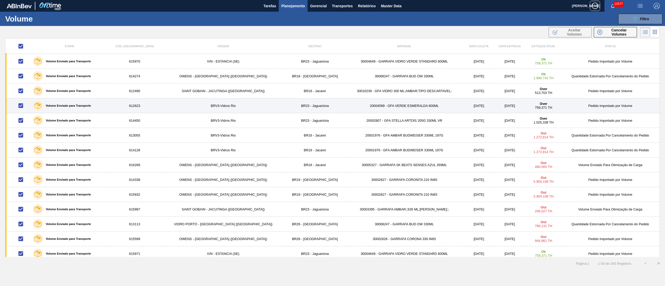
checkbox input "false"
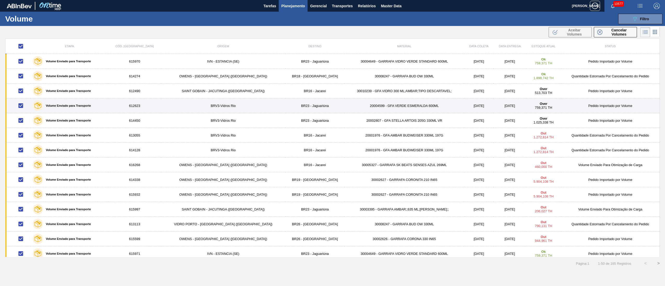
checkbox input "false"
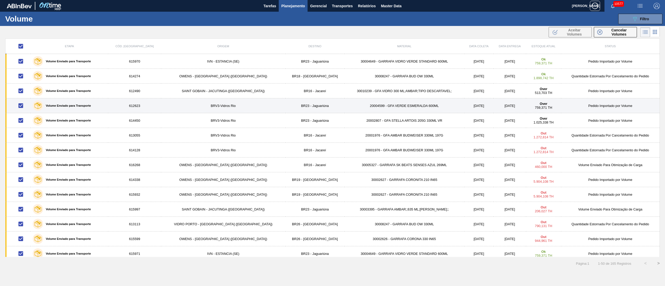
checkbox input "false"
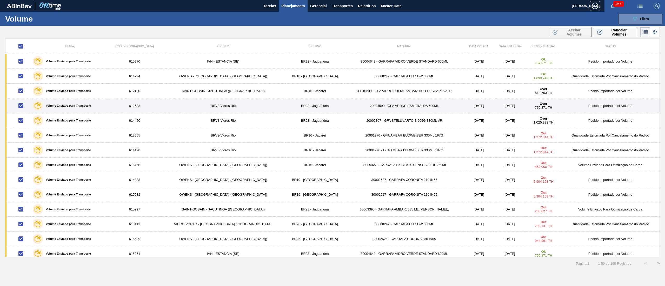
checkbox input "false"
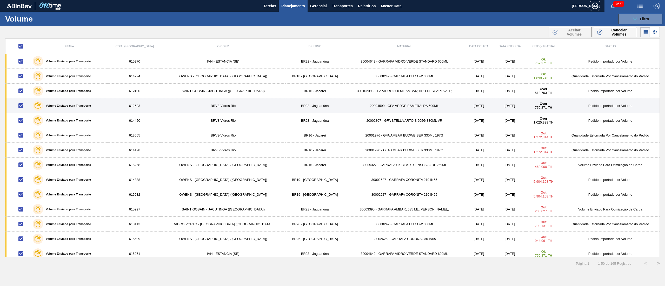
checkbox input "false"
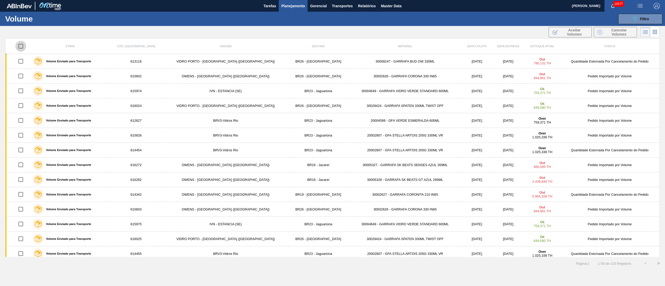
click at [22, 45] on input "checkbox" at bounding box center [20, 46] width 11 height 11
checkbox input "true"
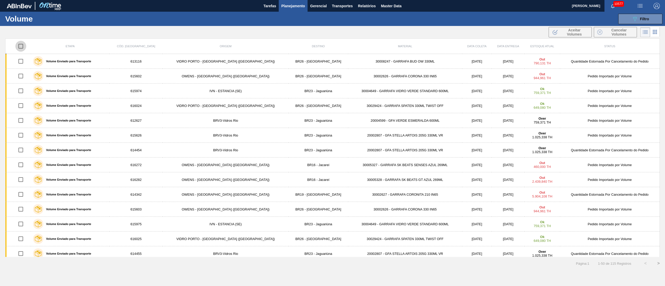
checkbox input "true"
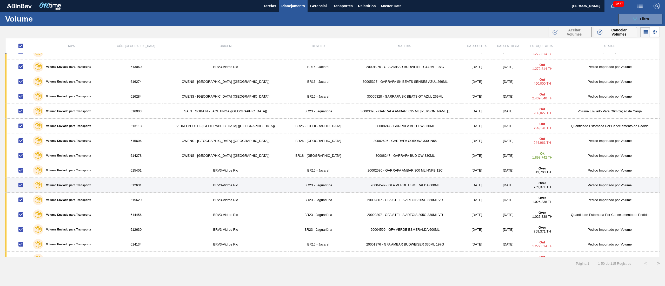
scroll to position [541, 0]
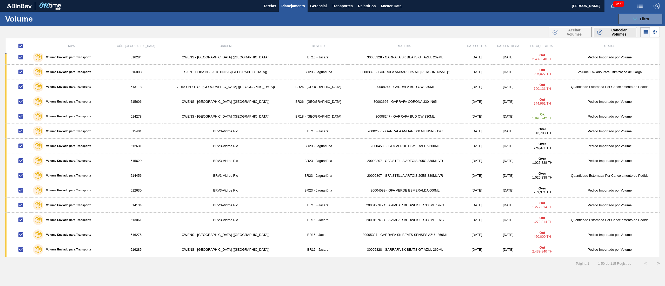
click at [498, 34] on span "Cancelar Volumes" at bounding box center [618, 32] width 29 height 8
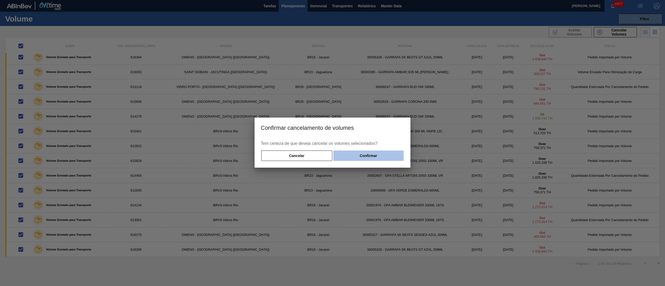
click at [370, 154] on button "Confirmar" at bounding box center [368, 156] width 70 height 10
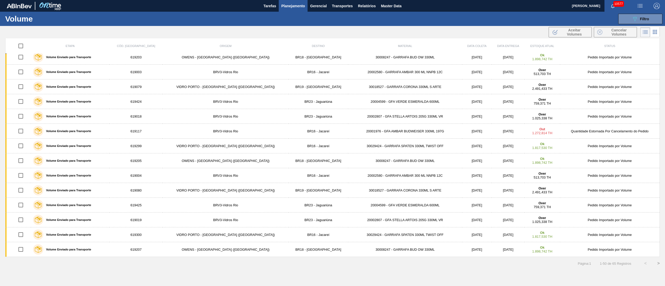
click at [24, 45] on input "checkbox" at bounding box center [20, 45] width 11 height 11
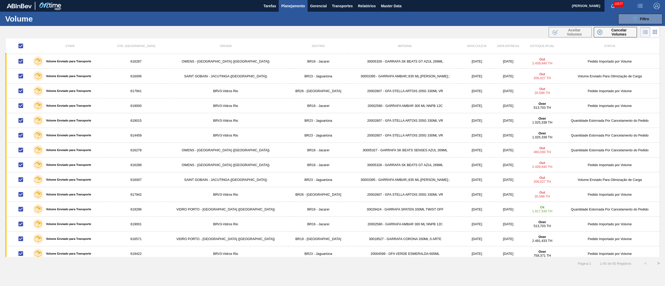
scroll to position [0, 0]
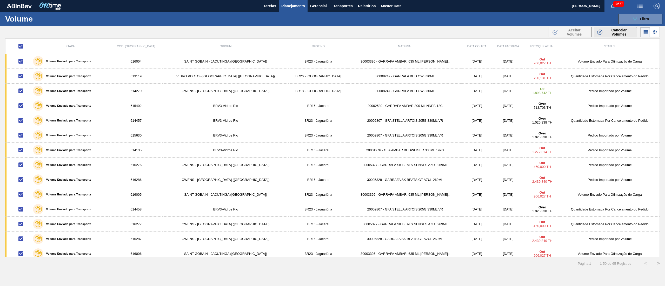
click at [498, 35] on span "Cancelar Volumes" at bounding box center [618, 32] width 29 height 8
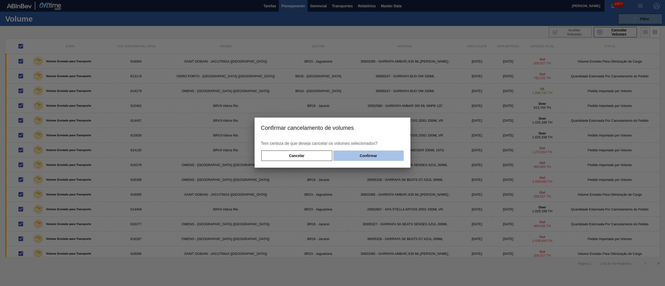
click at [377, 153] on button "Confirmar" at bounding box center [368, 156] width 70 height 10
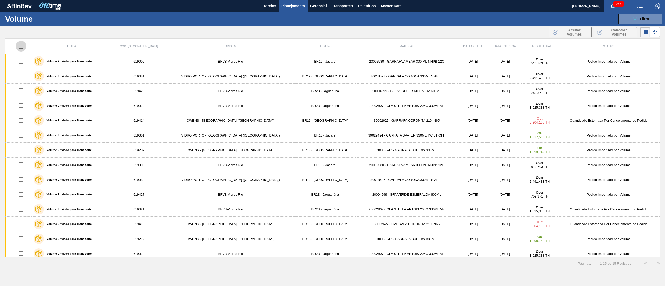
click at [26, 47] on input "checkbox" at bounding box center [21, 46] width 11 height 11
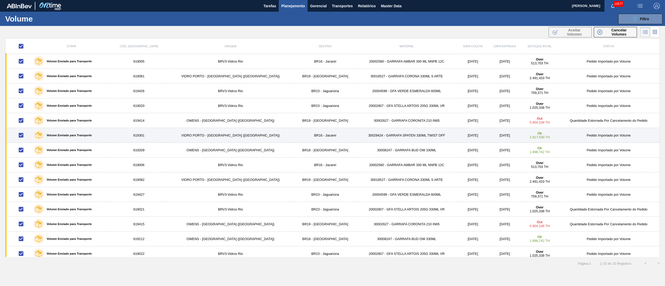
scroll to position [20, 0]
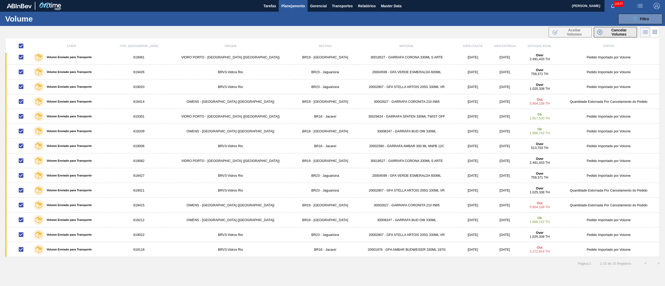
click at [498, 30] on span "Cancelar Volumes" at bounding box center [618, 32] width 29 height 8
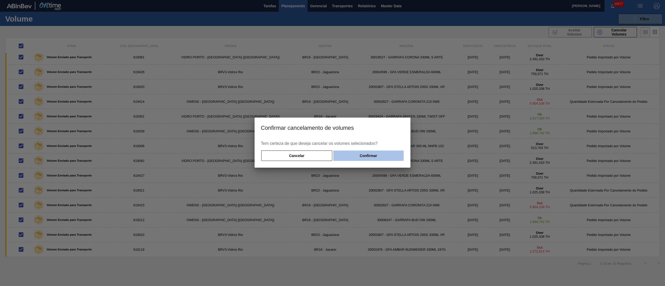
click at [350, 156] on button "Confirmar" at bounding box center [368, 156] width 70 height 10
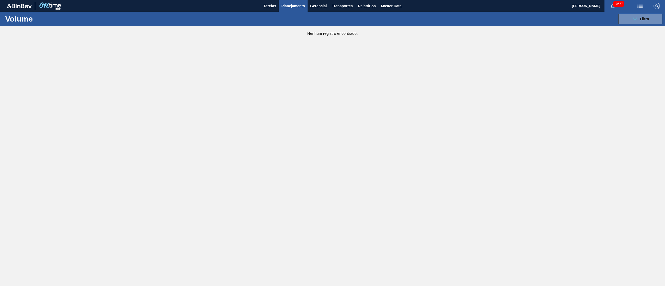
click at [284, 8] on span "Planejamento" at bounding box center [293, 6] width 24 height 6
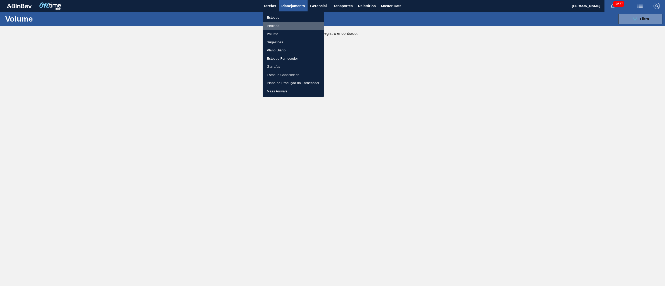
click at [274, 25] on li "Pedidos" at bounding box center [292, 26] width 61 height 8
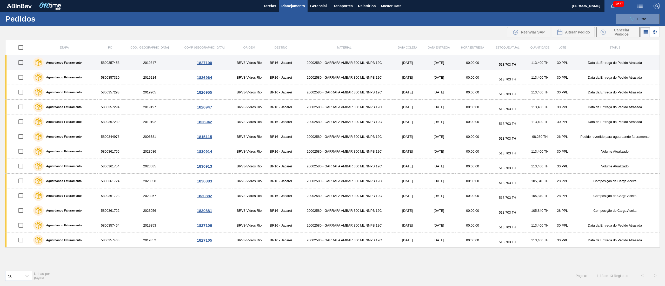
click at [22, 62] on input "checkbox" at bounding box center [20, 62] width 11 height 11
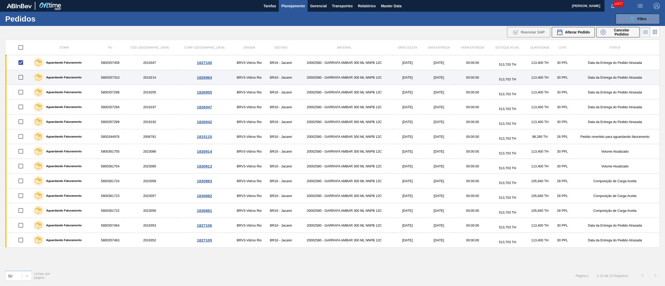
click at [22, 77] on input "checkbox" at bounding box center [20, 77] width 11 height 11
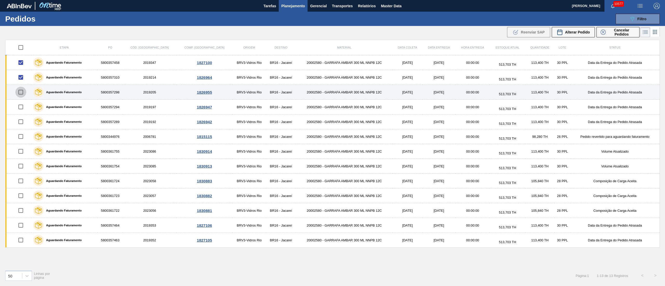
click at [21, 95] on input "checkbox" at bounding box center [20, 92] width 11 height 11
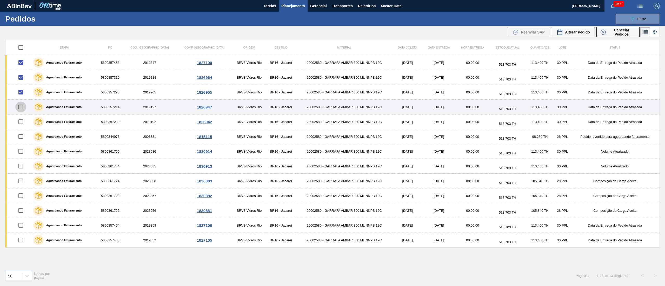
click at [21, 111] on input "checkbox" at bounding box center [20, 106] width 11 height 11
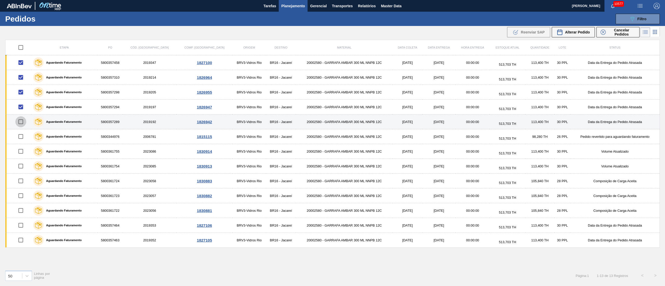
click at [21, 121] on input "checkbox" at bounding box center [20, 121] width 11 height 11
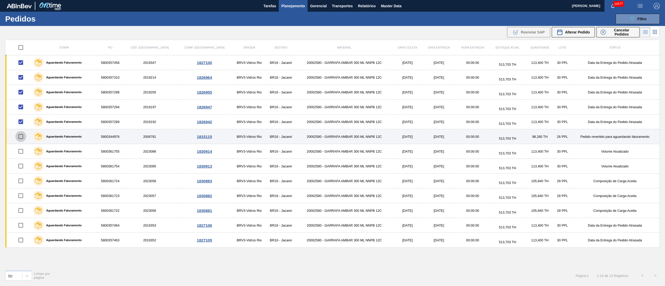
click at [19, 139] on input "checkbox" at bounding box center [20, 136] width 11 height 11
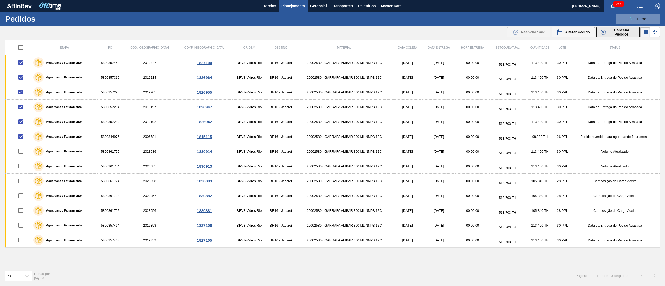
click at [498, 31] on span "Cancelar Pedidos" at bounding box center [621, 32] width 28 height 8
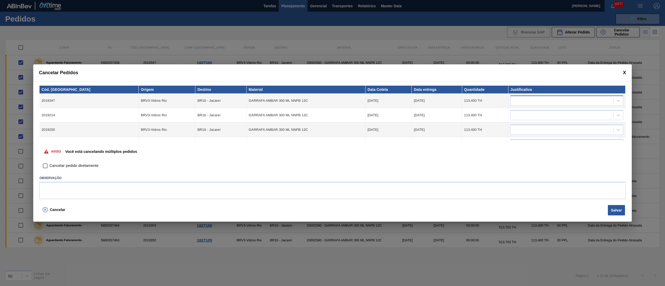
click at [498, 101] on div at bounding box center [561, 101] width 103 height 8
click at [498, 70] on span at bounding box center [623, 72] width 3 height 5
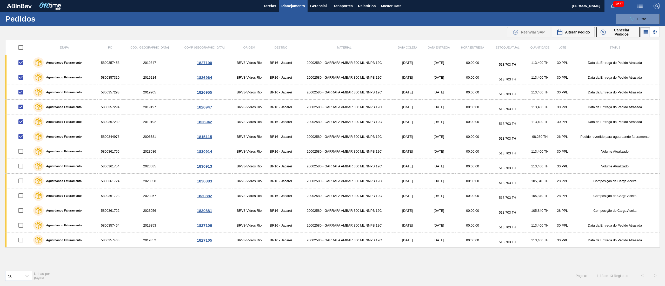
click at [299, 10] on button "Planejamento" at bounding box center [293, 6] width 29 height 12
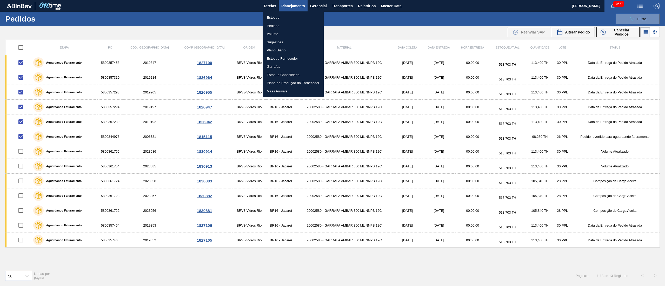
click at [276, 34] on li "Volume" at bounding box center [292, 34] width 61 height 8
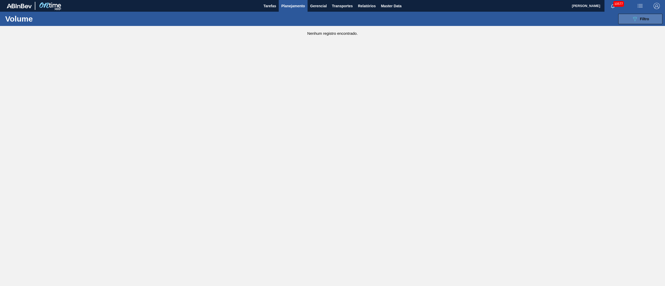
click at [498, 16] on icon "089F7B8B-B2A5-4AFE-B5C0-19BA573D28AC" at bounding box center [634, 19] width 6 height 6
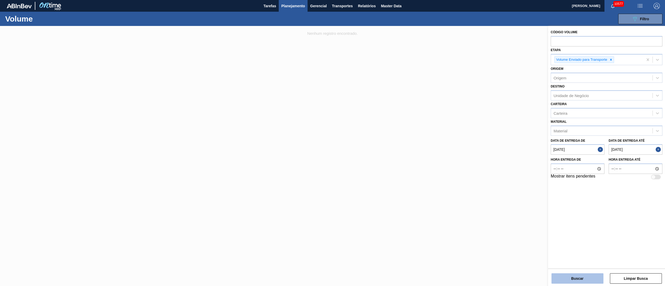
click at [498, 214] on button "Buscar" at bounding box center [577, 278] width 52 height 10
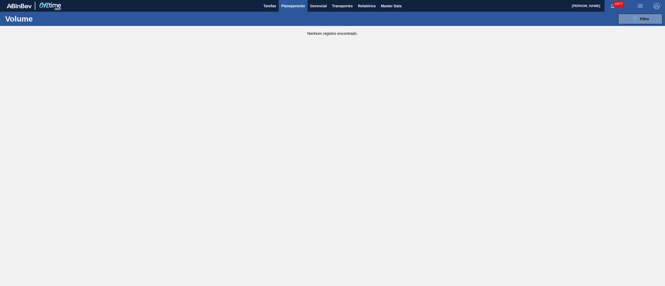
click at [498, 24] on div "089F7B8B-B2A5-4AFE-B5C0-19BA573D28AC Filtro Código Volume Etapa Volume Enviado …" at bounding box center [374, 19] width 576 height 16
click at [498, 21] on icon "089F7B8B-B2A5-4AFE-B5C0-19BA573D28AC" at bounding box center [634, 19] width 6 height 6
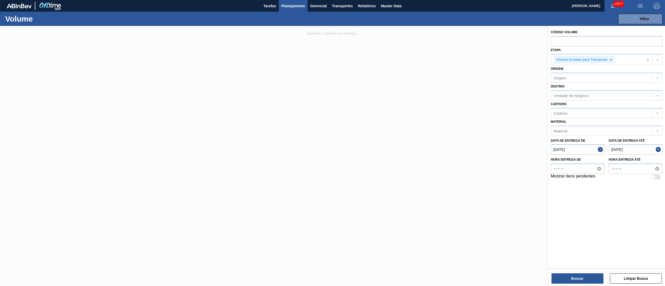
click at [498, 149] on button "Close" at bounding box center [600, 149] width 7 height 10
click at [498, 151] on button "Close" at bounding box center [658, 149] width 7 height 10
click at [498, 214] on button "Buscar" at bounding box center [577, 278] width 52 height 10
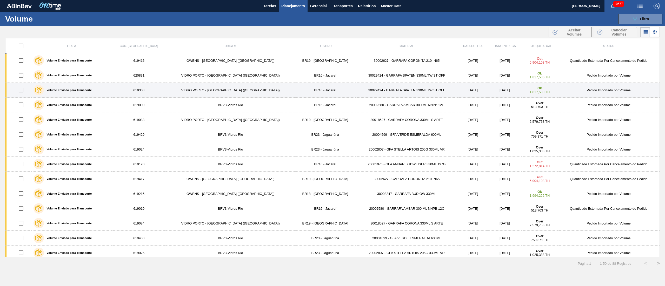
scroll to position [104, 0]
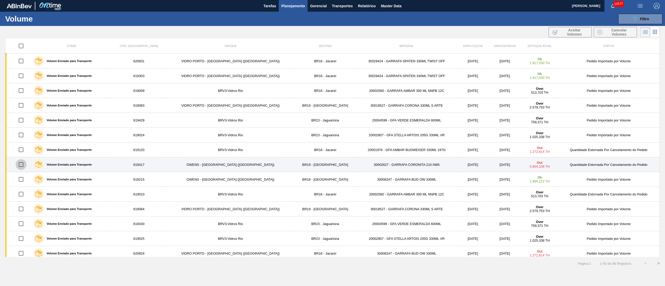
click at [23, 167] on input "checkbox" at bounding box center [21, 164] width 11 height 11
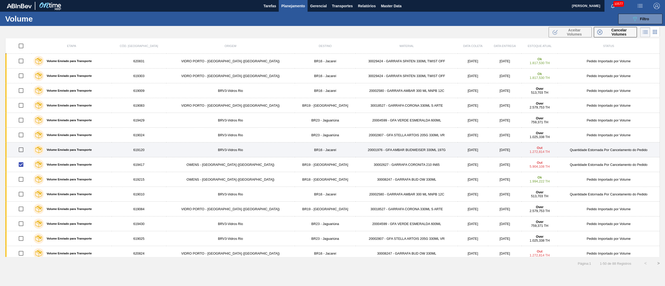
click at [24, 153] on input "checkbox" at bounding box center [21, 149] width 11 height 11
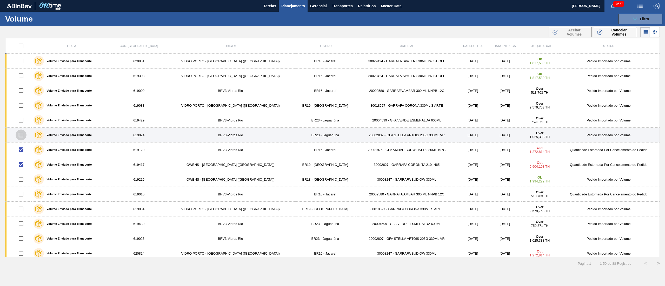
click at [22, 137] on input "checkbox" at bounding box center [21, 135] width 11 height 11
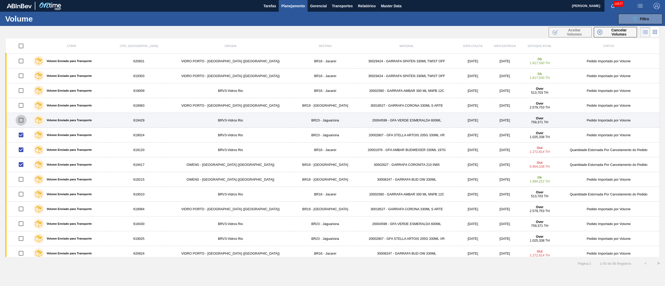
click at [25, 120] on input "checkbox" at bounding box center [21, 120] width 11 height 11
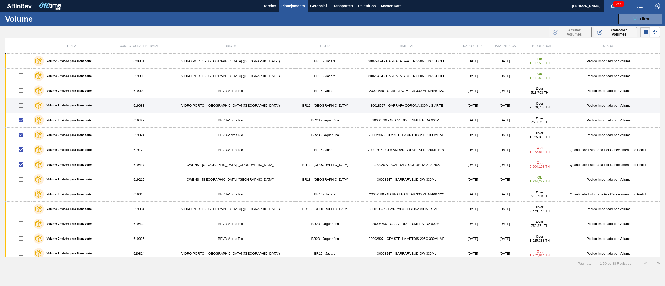
scroll to position [0, 0]
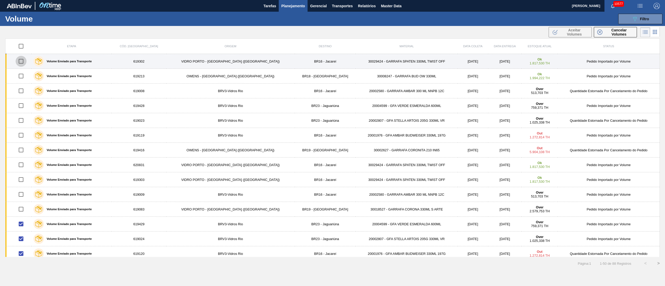
click at [24, 61] on input "checkbox" at bounding box center [21, 61] width 11 height 11
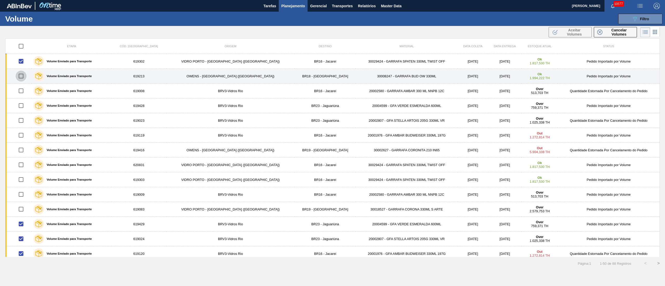
click at [23, 74] on input "checkbox" at bounding box center [21, 76] width 11 height 11
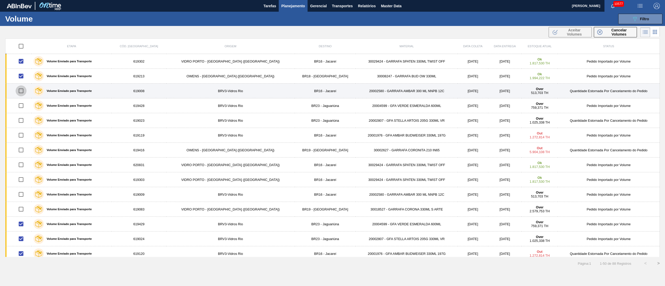
click at [21, 92] on input "checkbox" at bounding box center [21, 90] width 11 height 11
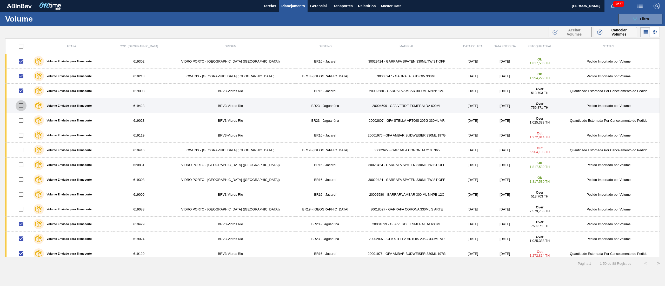
click at [23, 107] on input "checkbox" at bounding box center [21, 105] width 11 height 11
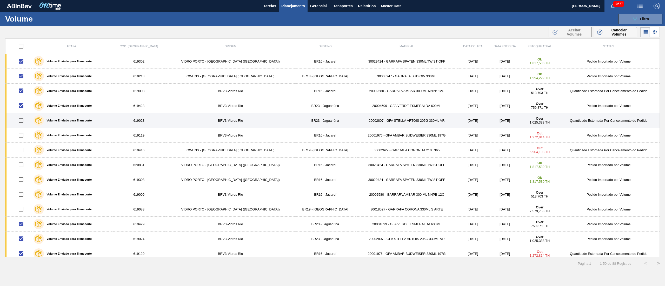
click at [22, 122] on input "checkbox" at bounding box center [21, 120] width 11 height 11
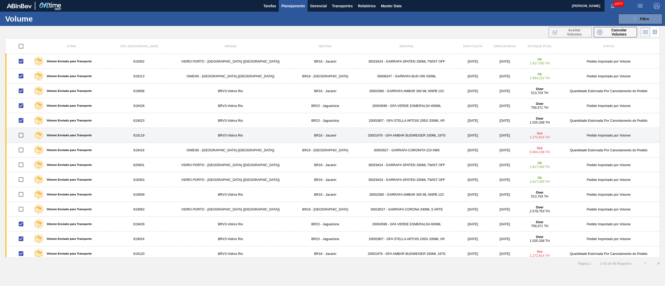
click at [22, 135] on input "checkbox" at bounding box center [21, 135] width 11 height 11
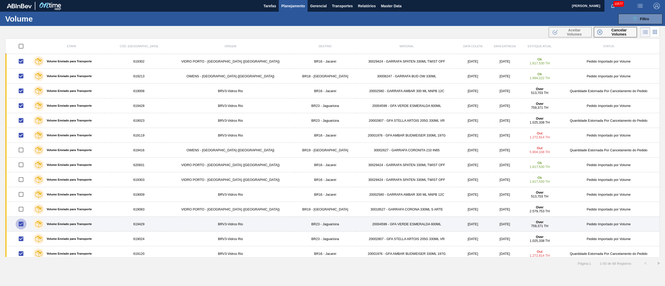
click at [21, 214] on input "checkbox" at bounding box center [21, 224] width 11 height 11
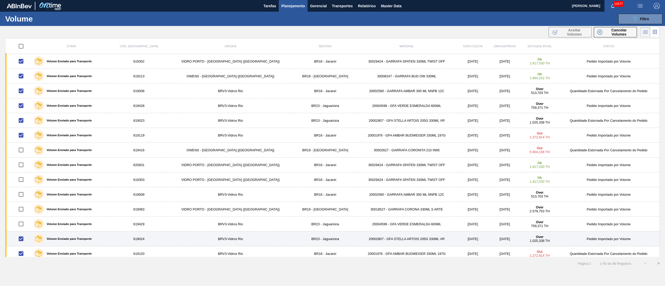
click at [24, 214] on input "checkbox" at bounding box center [21, 238] width 11 height 11
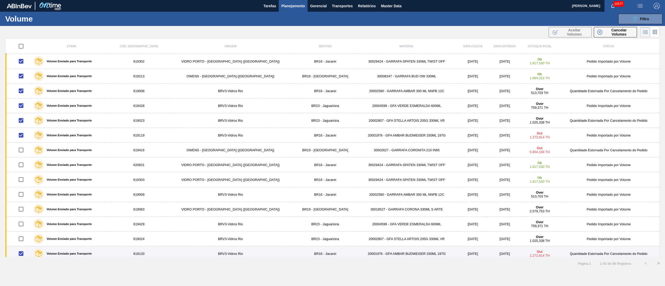
click at [24, 214] on input "checkbox" at bounding box center [21, 253] width 11 height 11
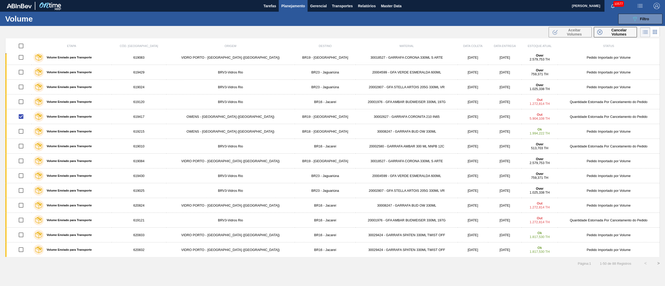
scroll to position [156, 0]
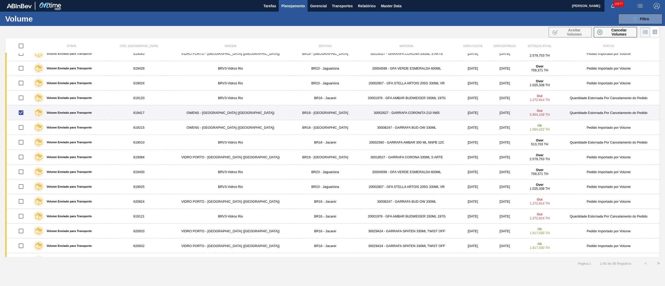
click at [21, 116] on input "checkbox" at bounding box center [21, 112] width 11 height 11
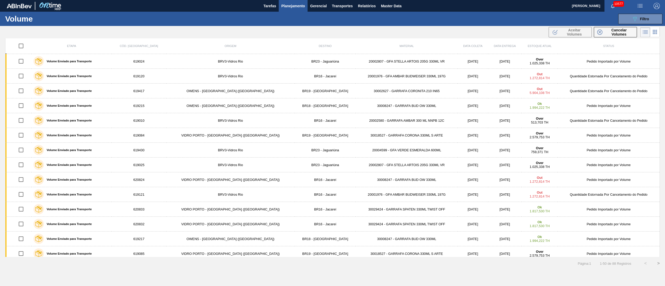
scroll to position [0, 0]
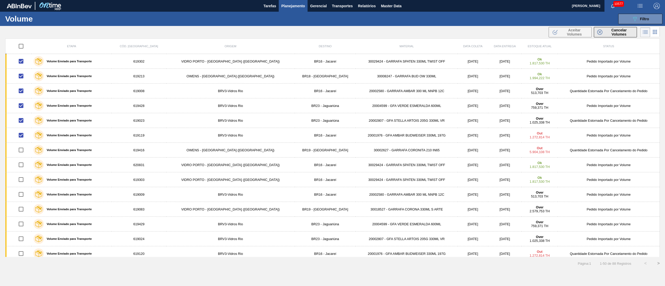
click at [498, 33] on span "Cancelar Volumes" at bounding box center [618, 32] width 29 height 8
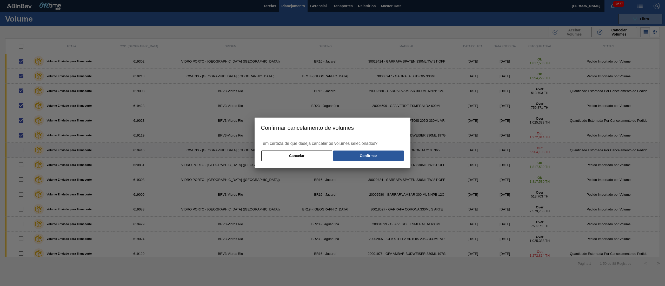
click at [378, 157] on button "Confirmar" at bounding box center [368, 156] width 70 height 10
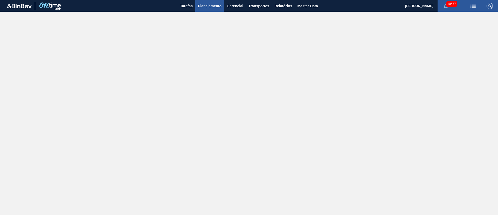
click at [206, 3] on span "Planejamento" at bounding box center [210, 6] width 24 height 6
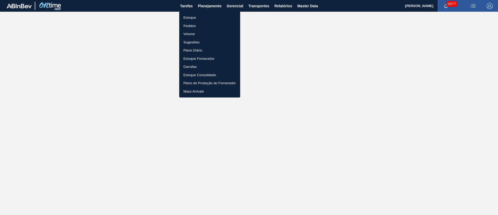
click at [192, 17] on li "Estoque" at bounding box center [209, 17] width 61 height 8
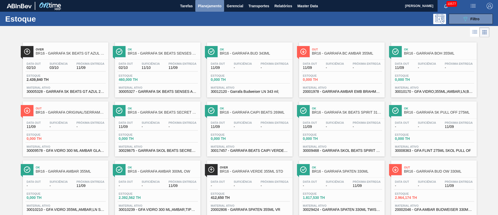
click at [203, 6] on span "Planejamento" at bounding box center [210, 6] width 24 height 6
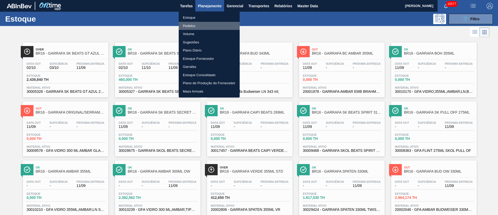
click at [187, 27] on li "Pedidos" at bounding box center [209, 26] width 61 height 8
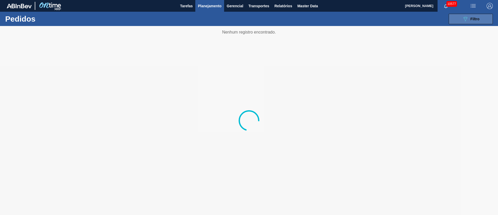
click at [470, 22] on button "089F7B8B-B2A5-4AFE-B5C0-19BA573D28AC Filtro" at bounding box center [471, 19] width 44 height 10
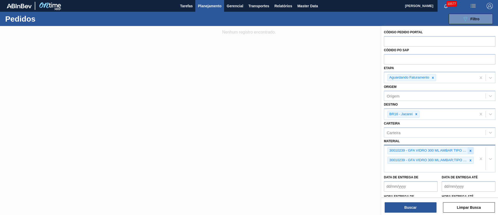
click at [472, 150] on div at bounding box center [471, 150] width 6 height 6
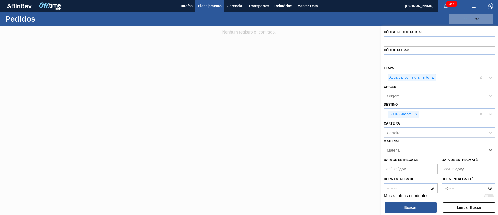
click at [432, 150] on div "Material" at bounding box center [434, 150] width 101 height 8
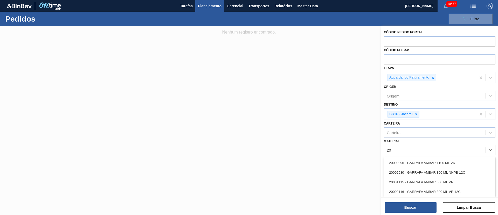
type input "2"
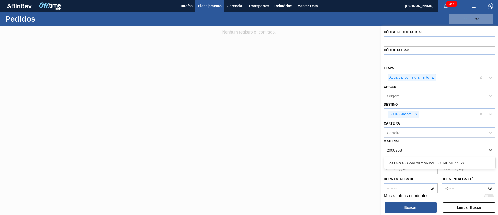
type input "20002580"
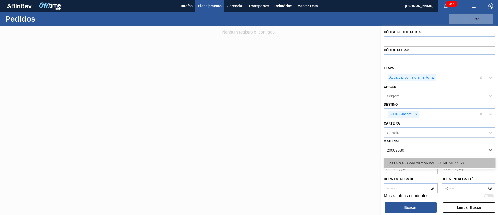
click at [430, 164] on div "20002580 - GARRAFA AMBAR 300 ML NNPB 12C" at bounding box center [440, 163] width 112 height 10
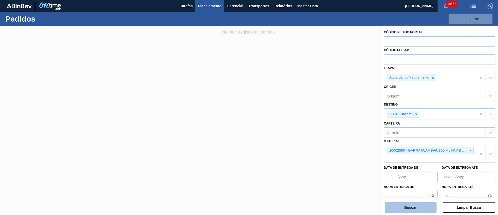
click at [425, 209] on button "Buscar" at bounding box center [411, 207] width 52 height 10
